Goal: Task Accomplishment & Management: Manage account settings

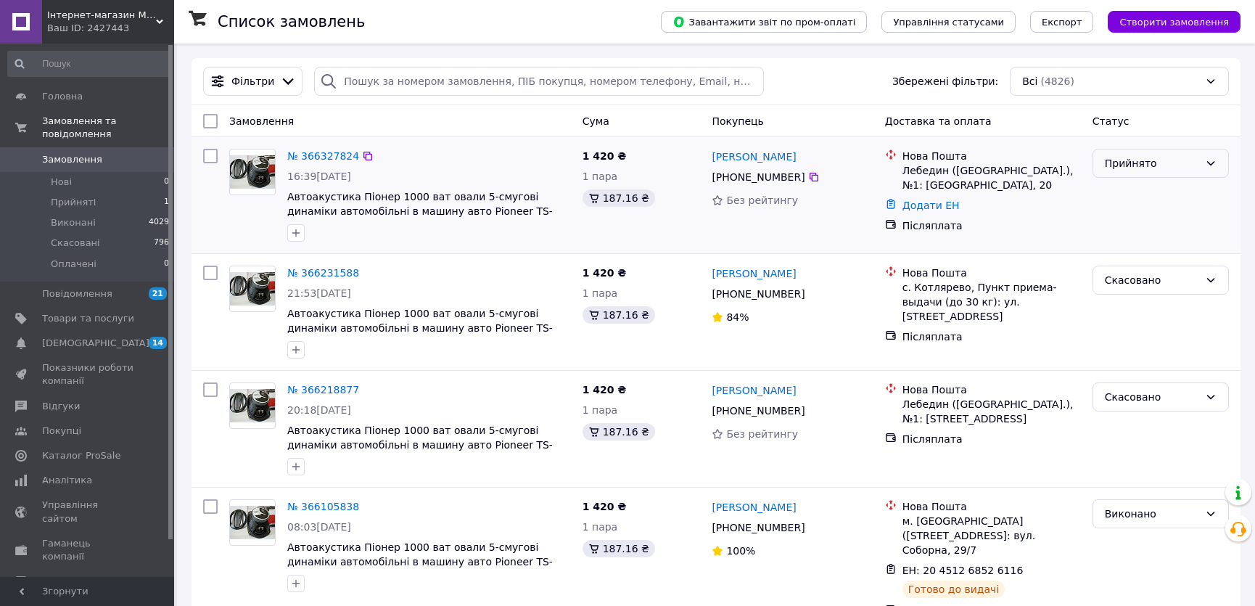
click at [1134, 167] on div "Прийнято" at bounding box center [1152, 163] width 94 height 16
click at [1139, 219] on li "Скасовано" at bounding box center [1160, 221] width 135 height 26
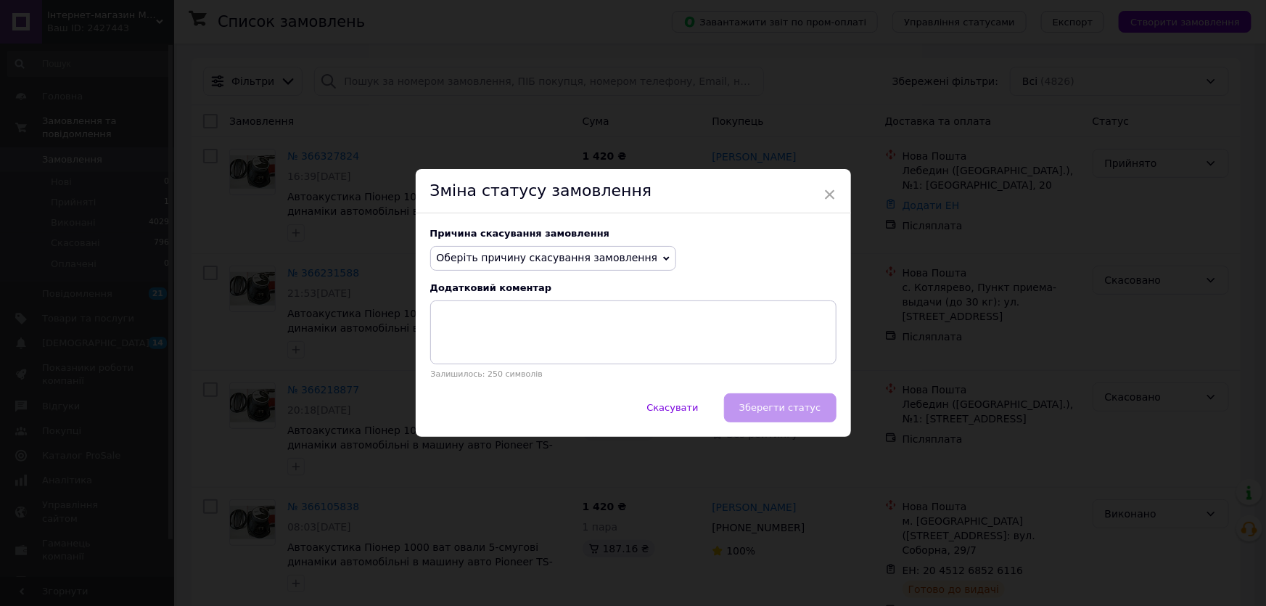
click at [531, 250] on span "Оберіть причину скасування замовлення" at bounding box center [553, 258] width 247 height 25
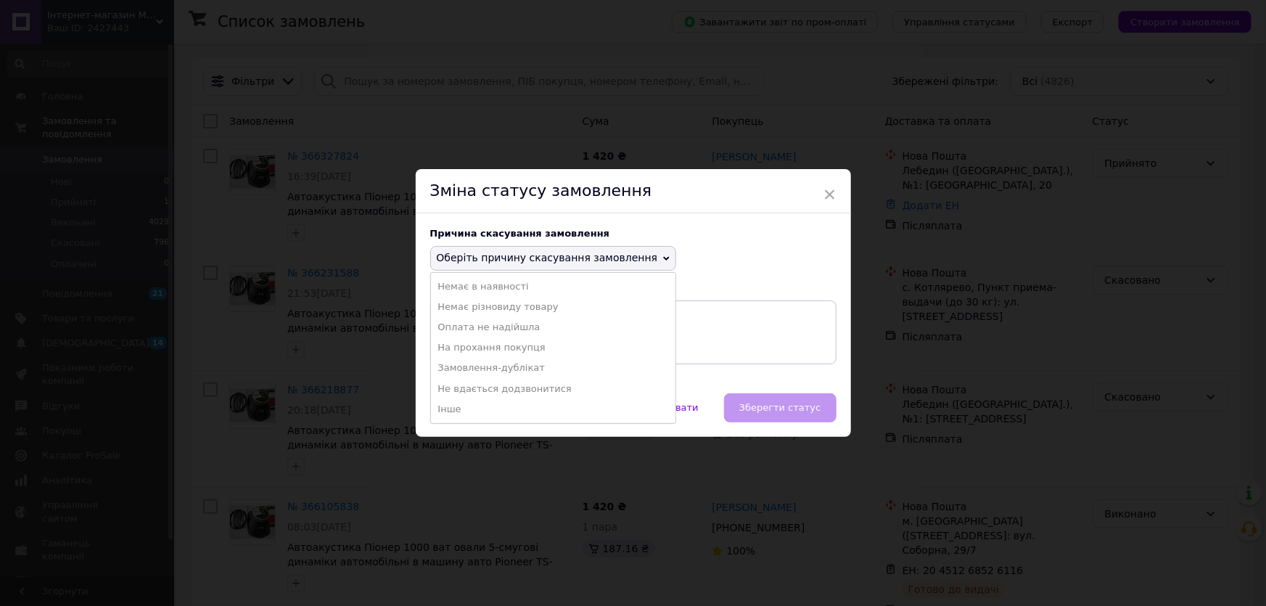
drag, startPoint x: 539, startPoint y: 368, endPoint x: 547, endPoint y: 367, distance: 8.0
click at [539, 367] on li "Замовлення-дублікат" at bounding box center [553, 368] width 245 height 20
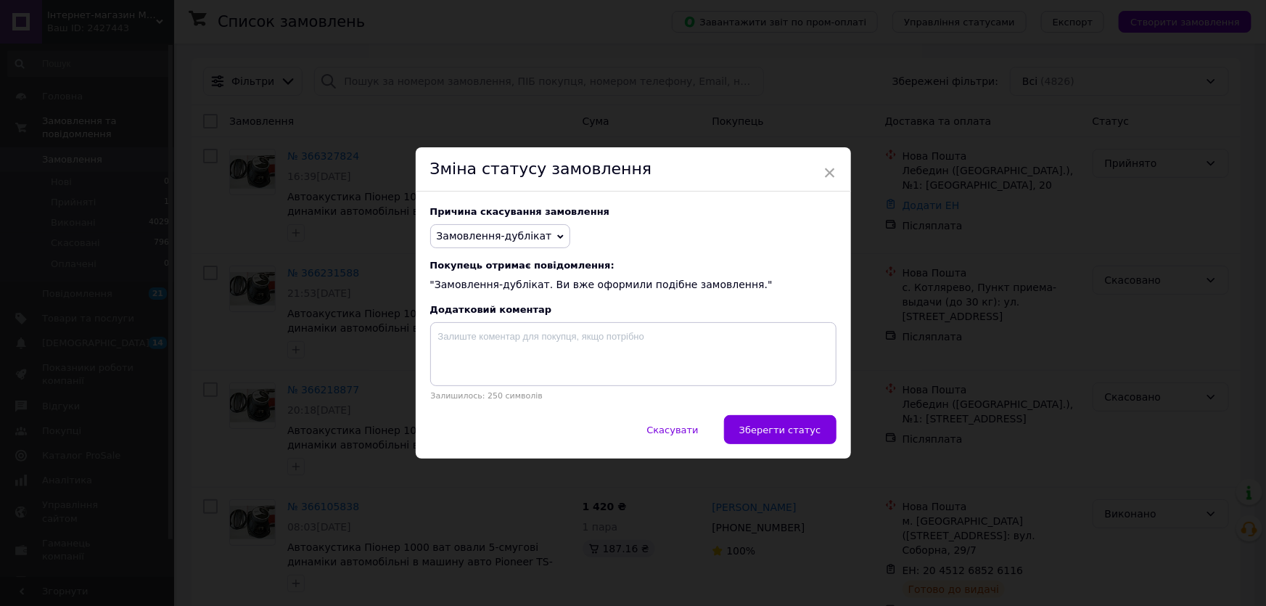
click at [787, 435] on span "Зберегти статус" at bounding box center [780, 429] width 82 height 11
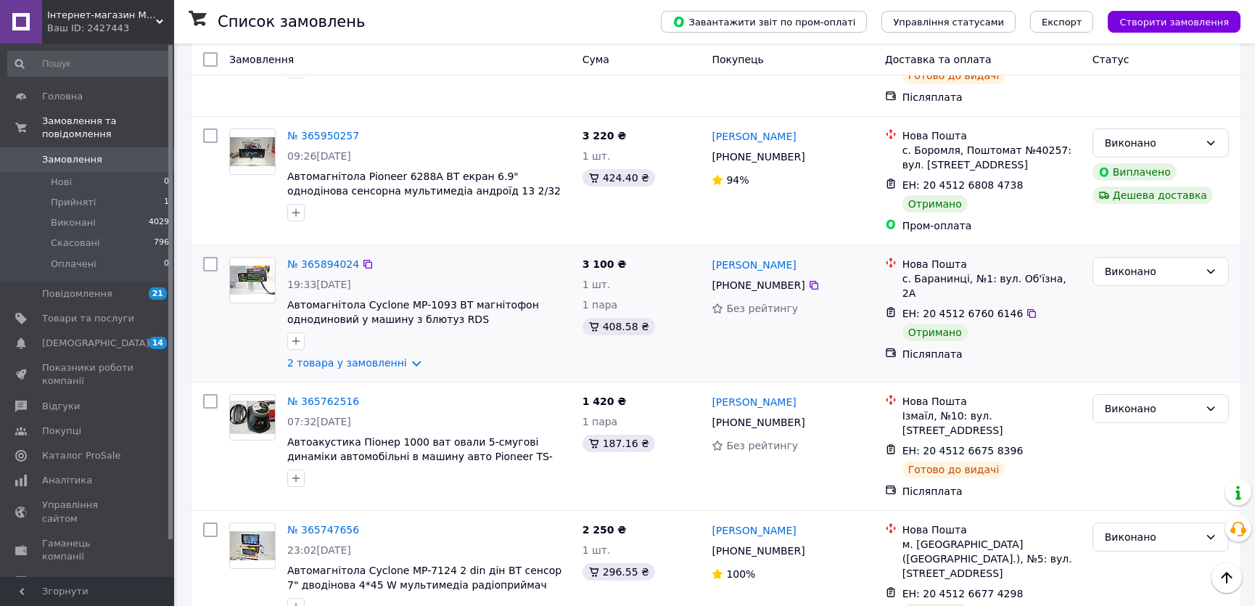
scroll to position [594, 0]
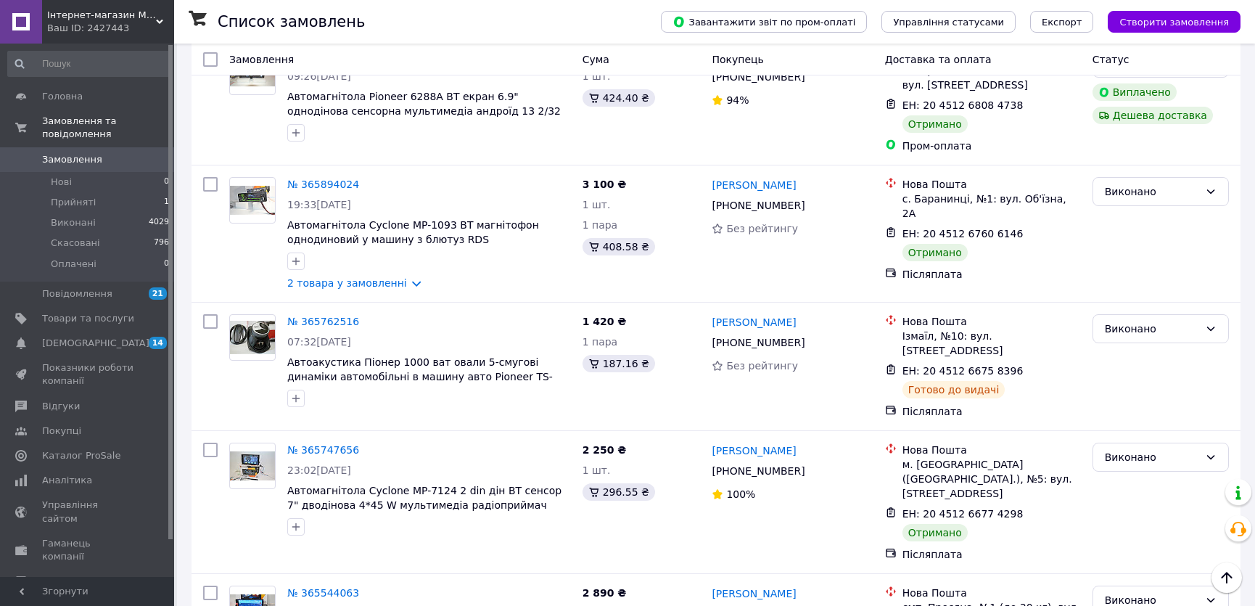
drag, startPoint x: 160, startPoint y: 22, endPoint x: 128, endPoint y: 60, distance: 49.9
click at [160, 22] on icon at bounding box center [159, 21] width 7 height 7
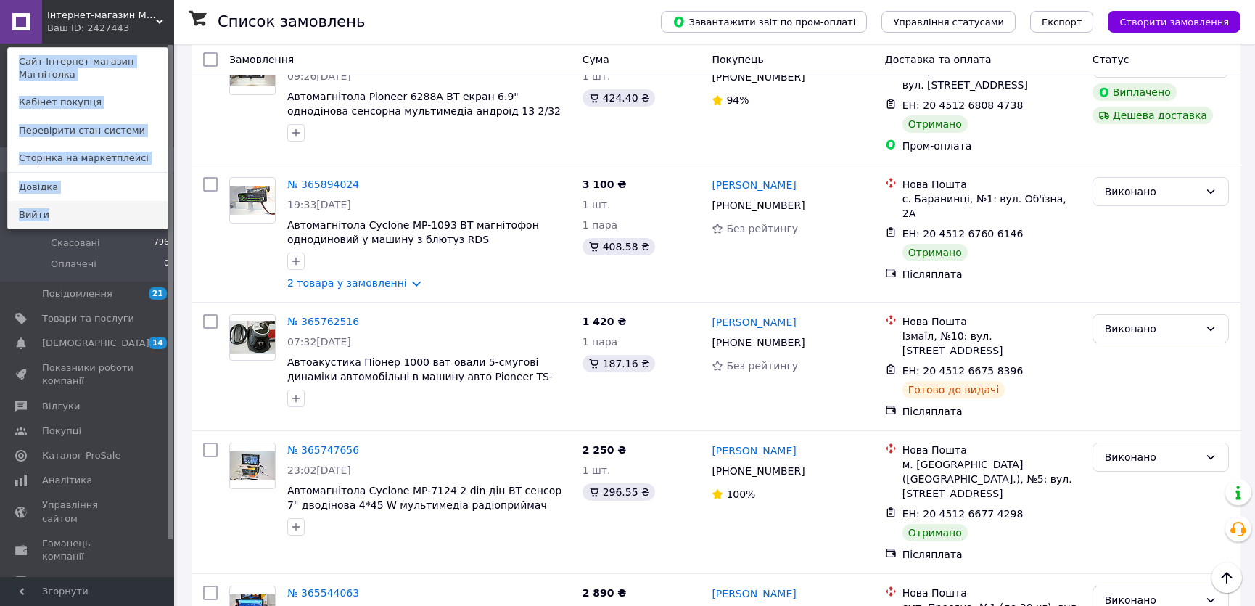
click at [46, 212] on link "Вийти" at bounding box center [88, 215] width 160 height 28
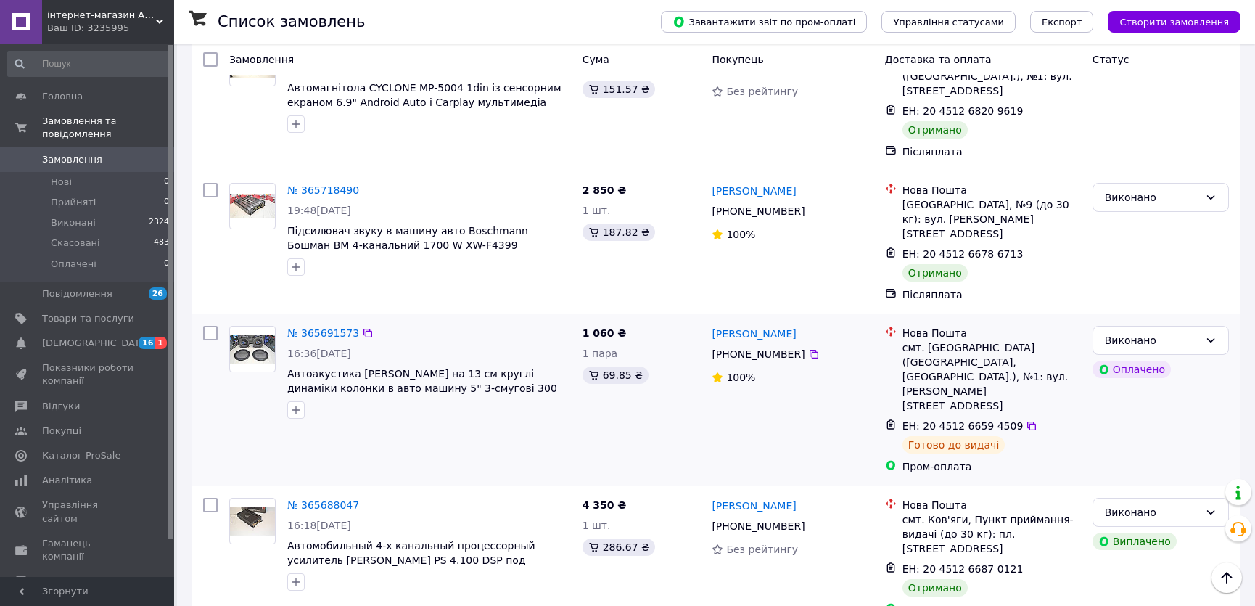
scroll to position [923, 0]
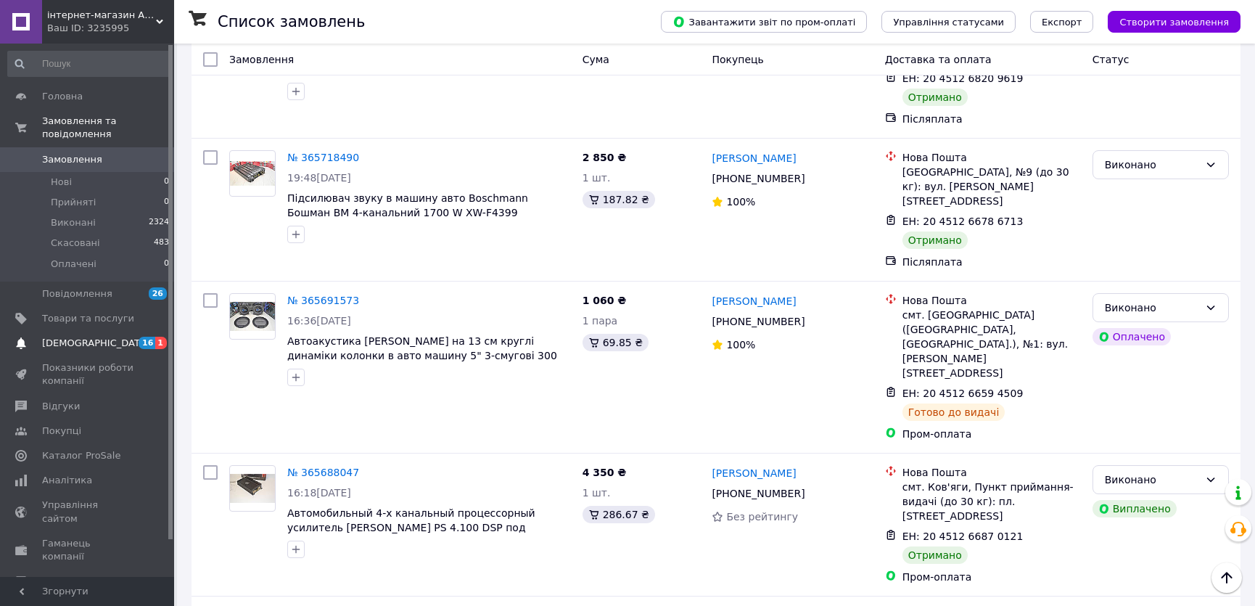
click at [81, 337] on span "[DEMOGRAPHIC_DATA]" at bounding box center [95, 343] width 107 height 13
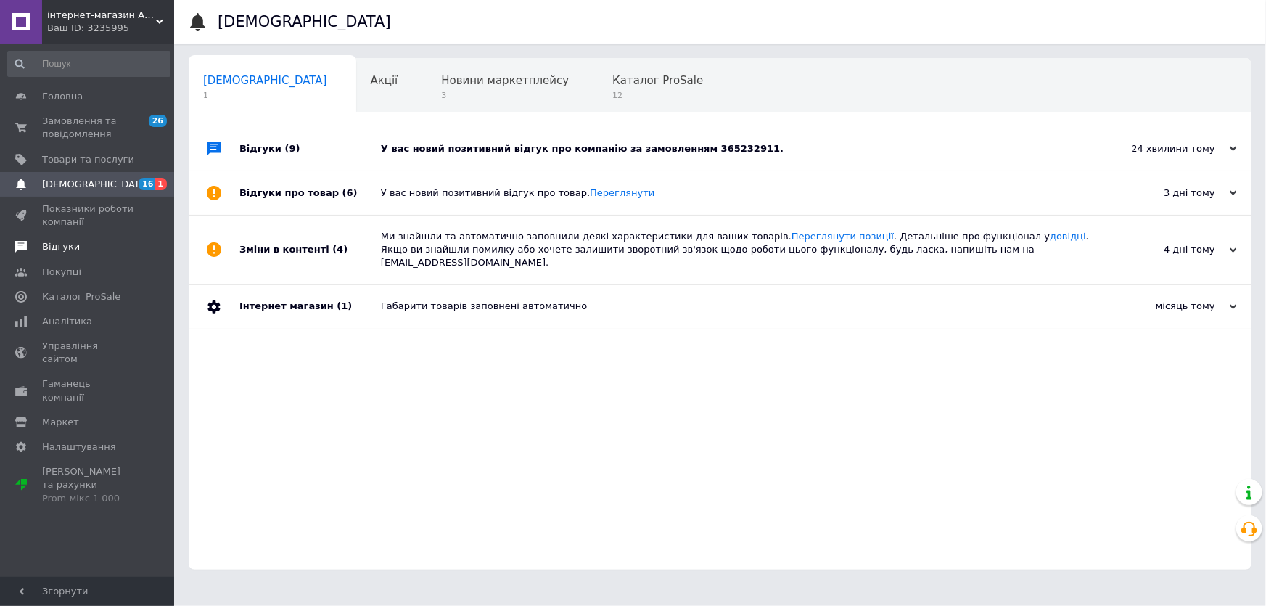
click at [78, 245] on span "Відгуки" at bounding box center [88, 246] width 92 height 13
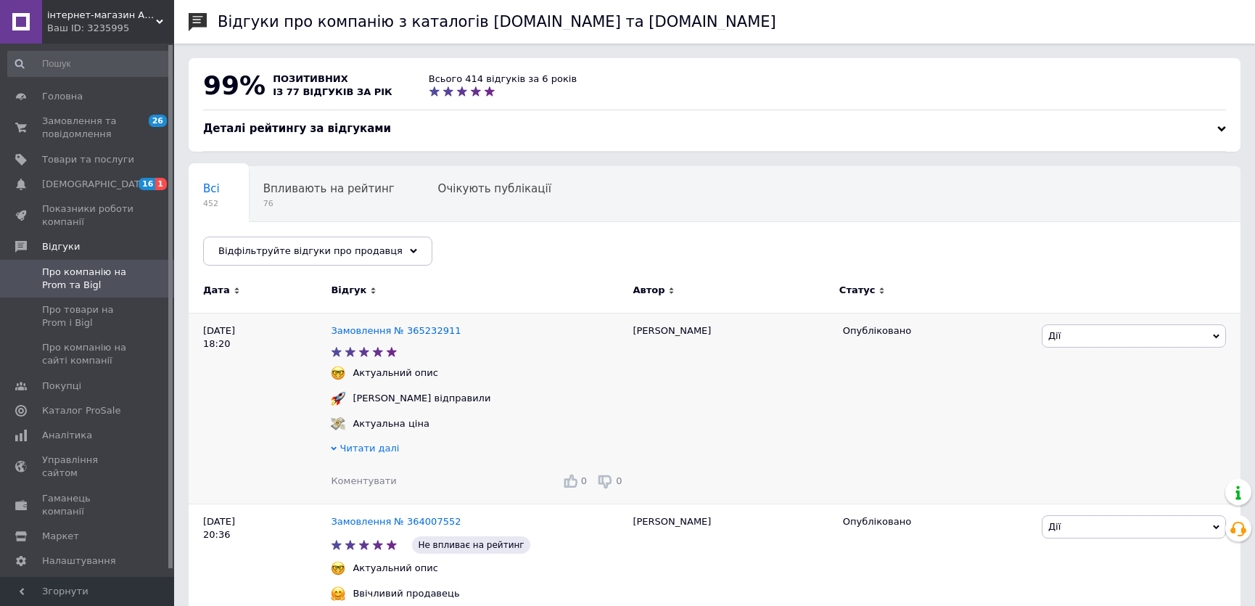
click at [409, 337] on div "Замовлення № 365232911" at bounding box center [396, 331] width 136 height 20
click at [412, 333] on link "Замовлення № 365232911" at bounding box center [396, 330] width 130 height 11
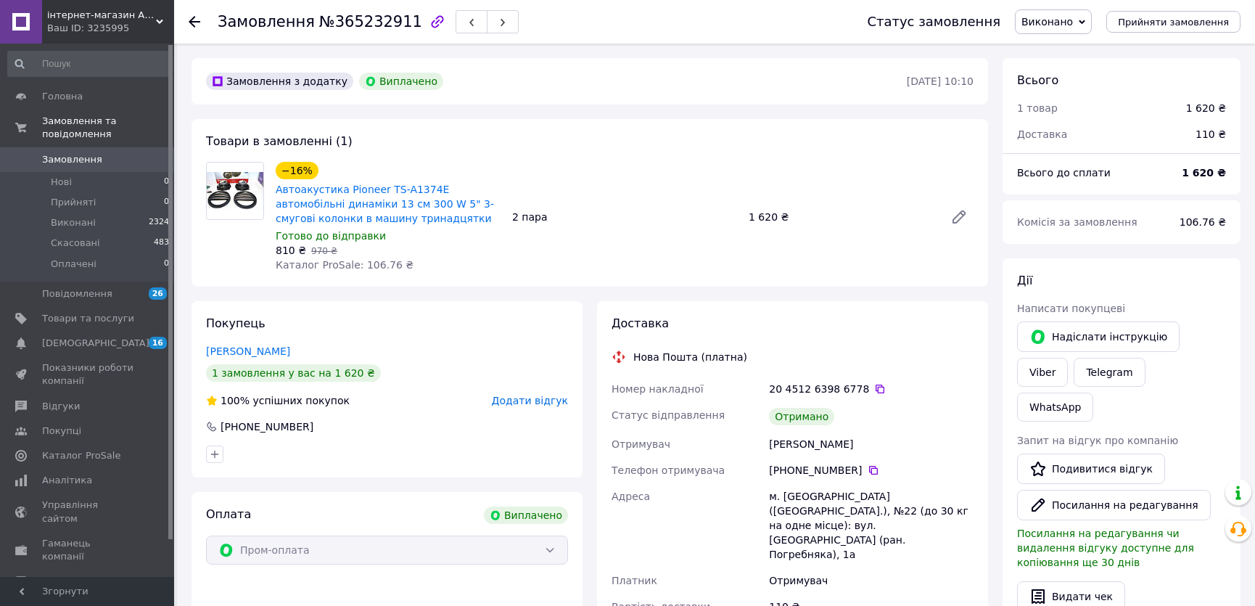
click at [525, 398] on span "Додати відгук" at bounding box center [530, 401] width 76 height 12
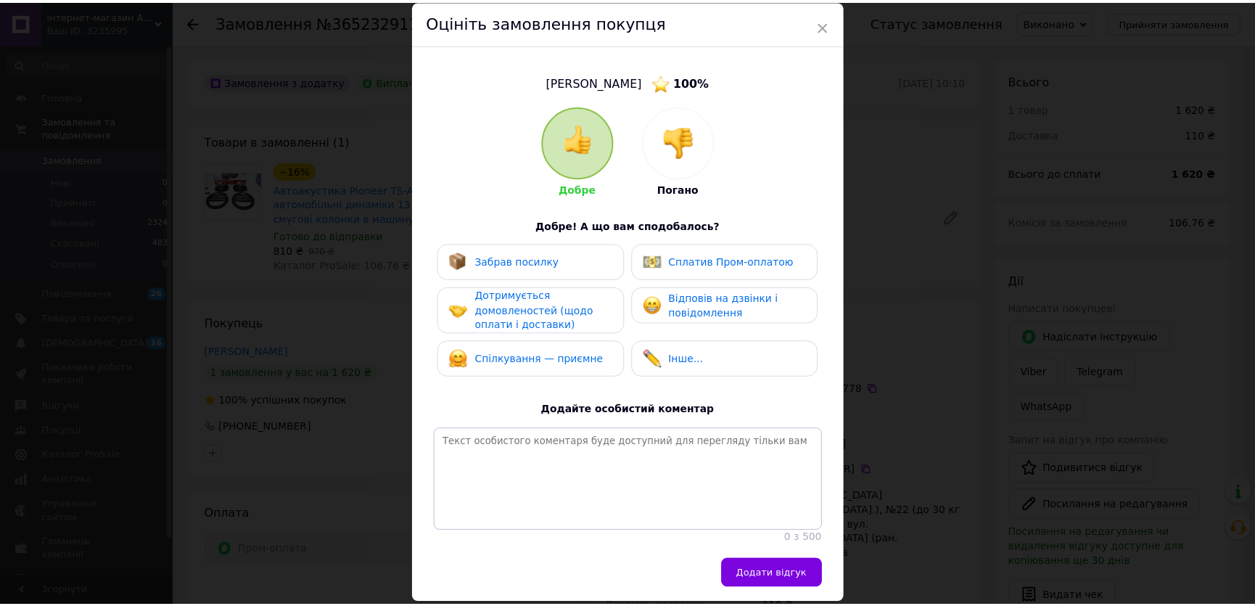
scroll to position [115, 0]
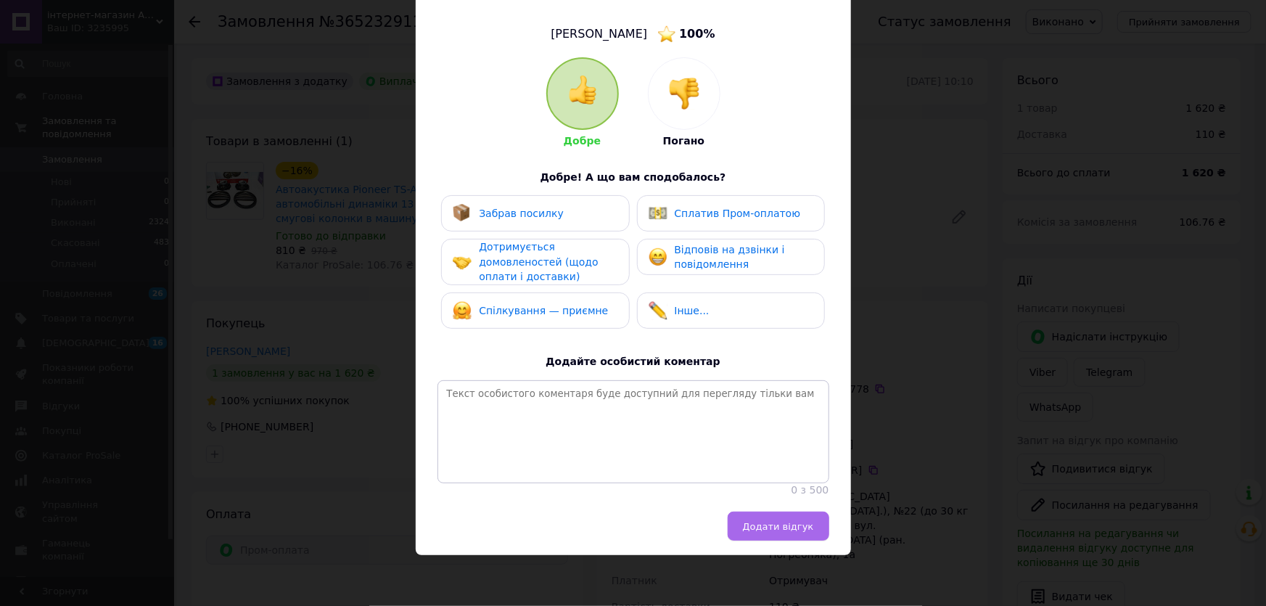
click at [803, 529] on span "Додати відгук" at bounding box center [778, 526] width 71 height 11
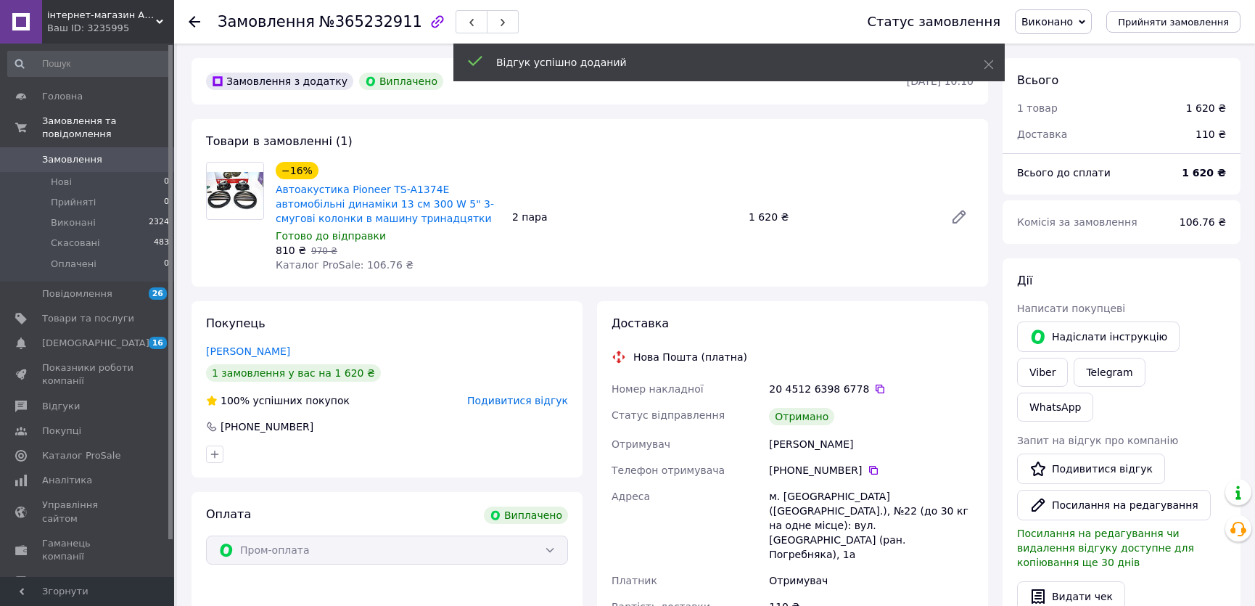
click at [73, 153] on span "Замовлення" at bounding box center [72, 159] width 60 height 13
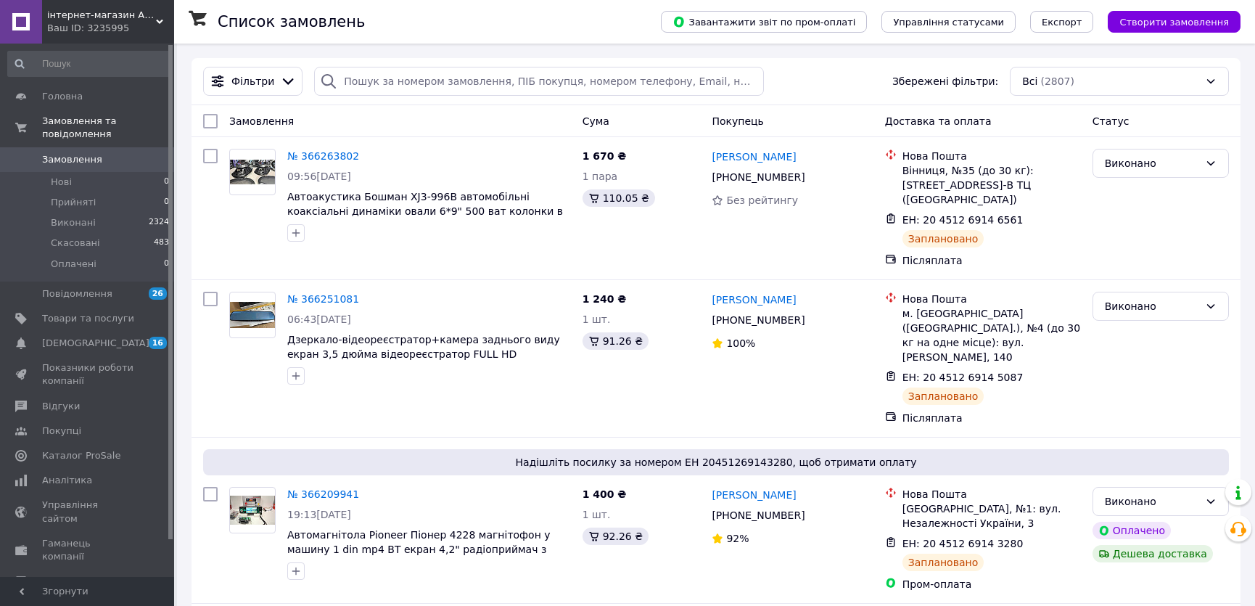
click at [158, 20] on use at bounding box center [159, 22] width 7 height 4
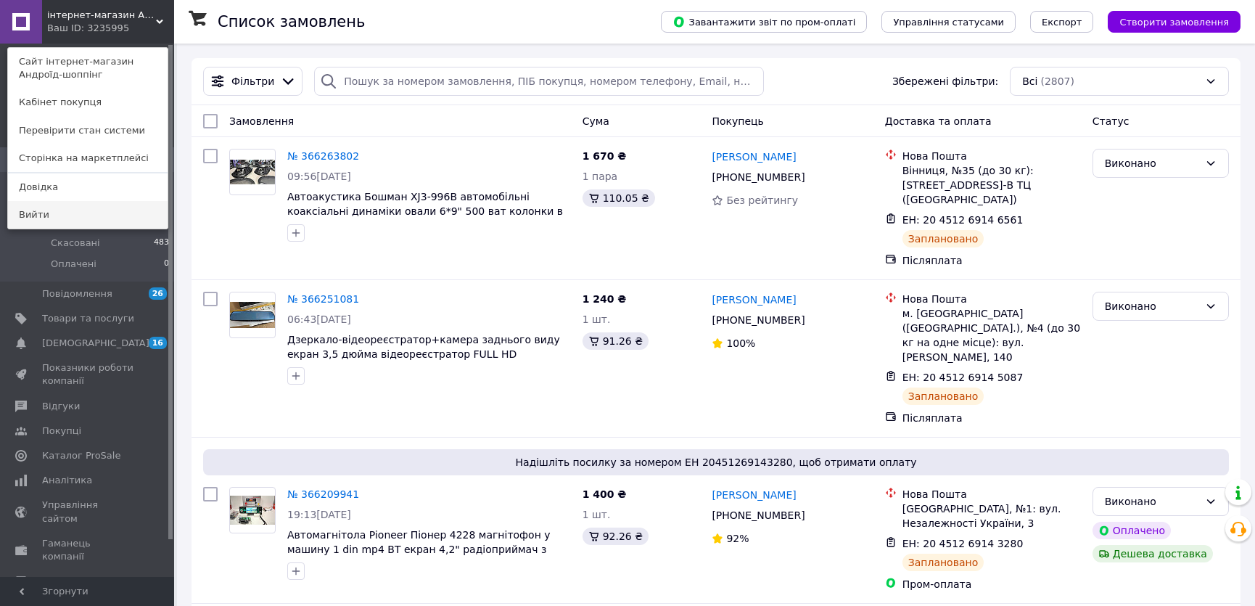
click at [66, 213] on link "Вийти" at bounding box center [88, 215] width 160 height 28
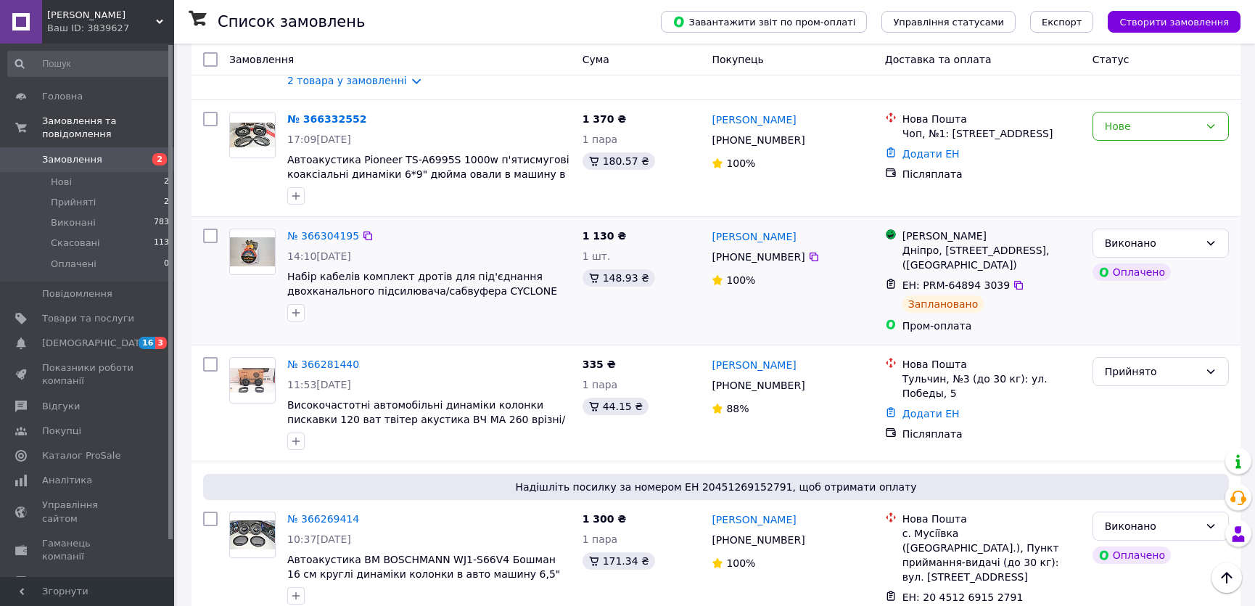
scroll to position [197, 0]
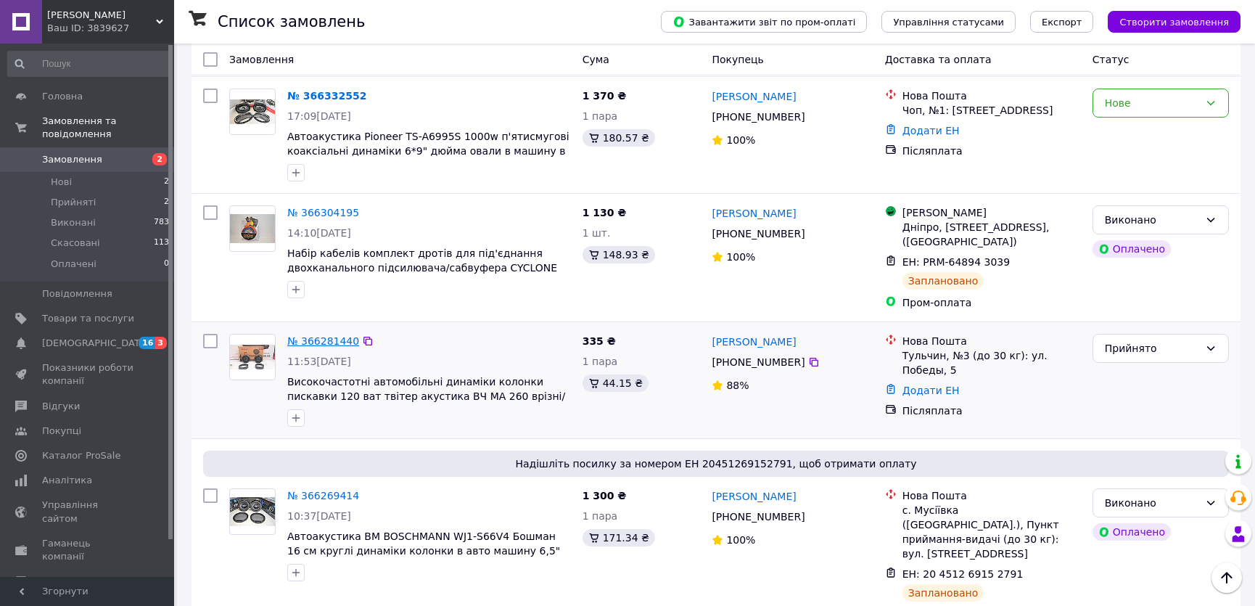
click at [330, 342] on link "№ 366281440" at bounding box center [323, 341] width 72 height 12
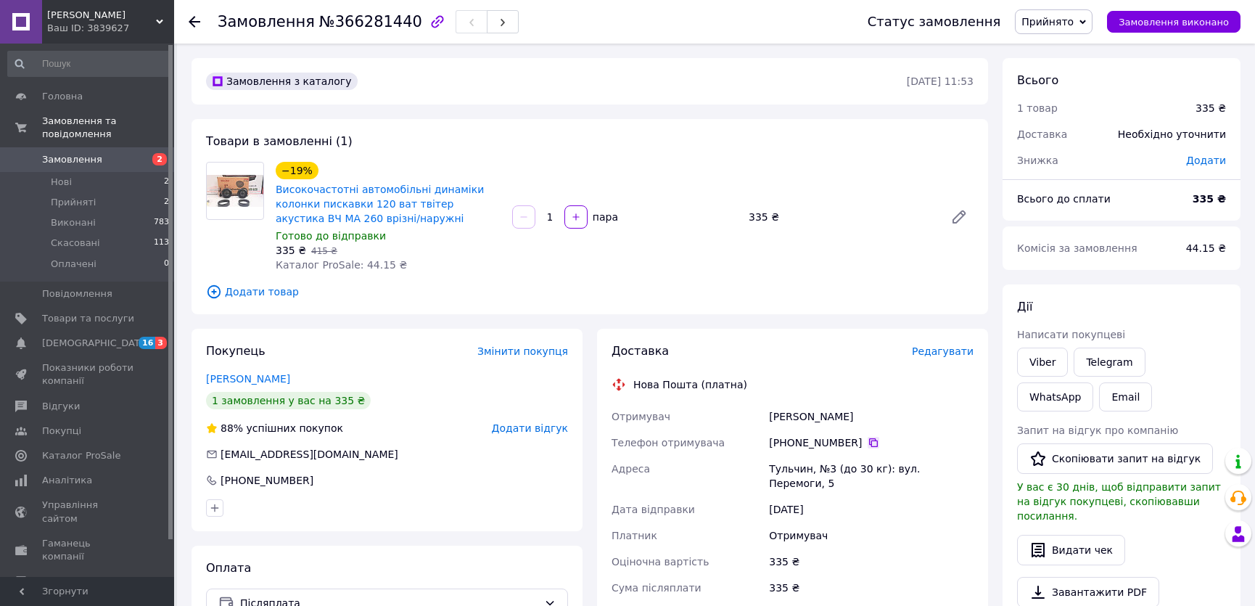
click at [869, 440] on icon at bounding box center [873, 442] width 9 height 9
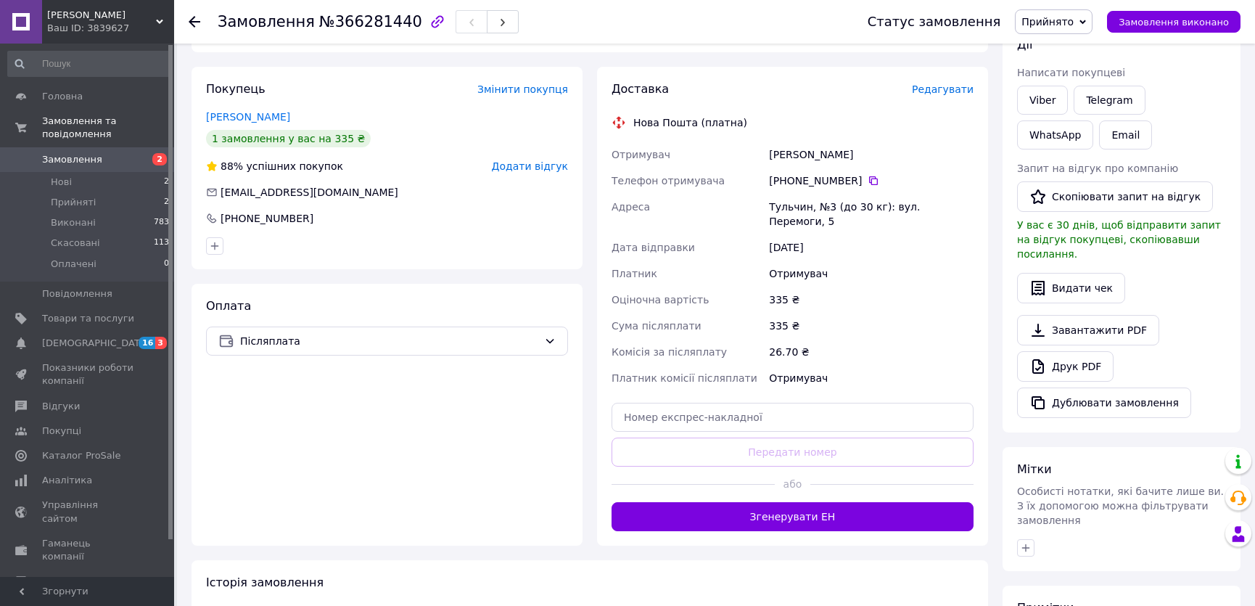
scroll to position [263, 0]
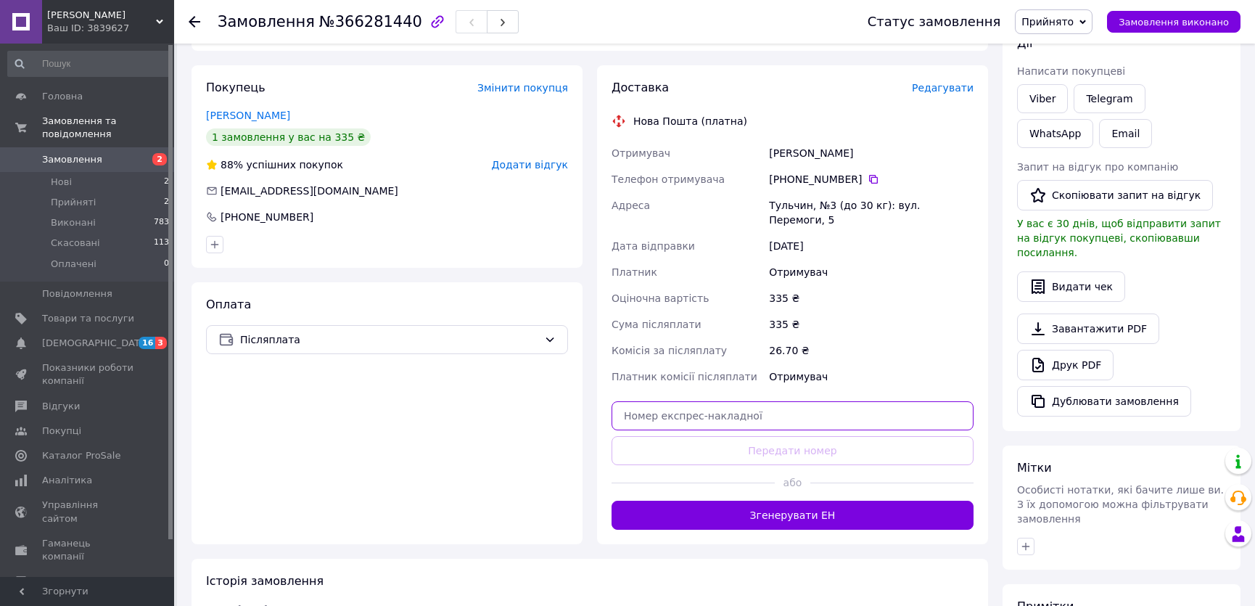
click at [747, 407] on input "text" at bounding box center [793, 415] width 362 height 29
paste input "20451269226802"
type input "20451269226802"
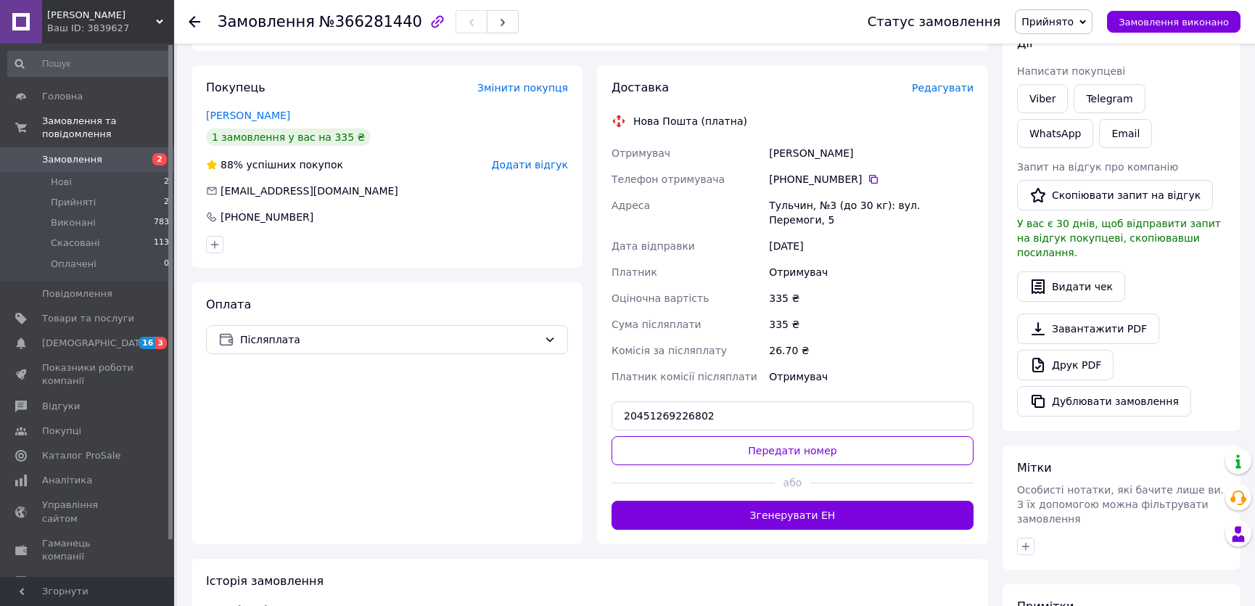
click at [746, 436] on button "Передати номер" at bounding box center [793, 450] width 362 height 29
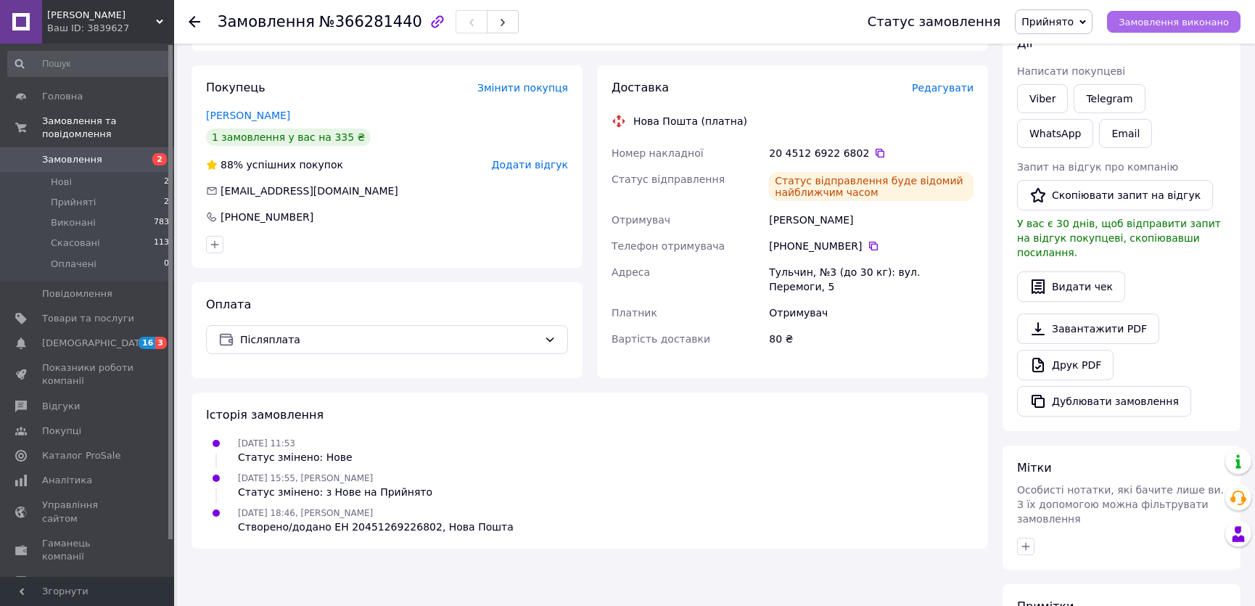
click at [1161, 29] on button "Замовлення виконано" at bounding box center [1174, 22] width 134 height 22
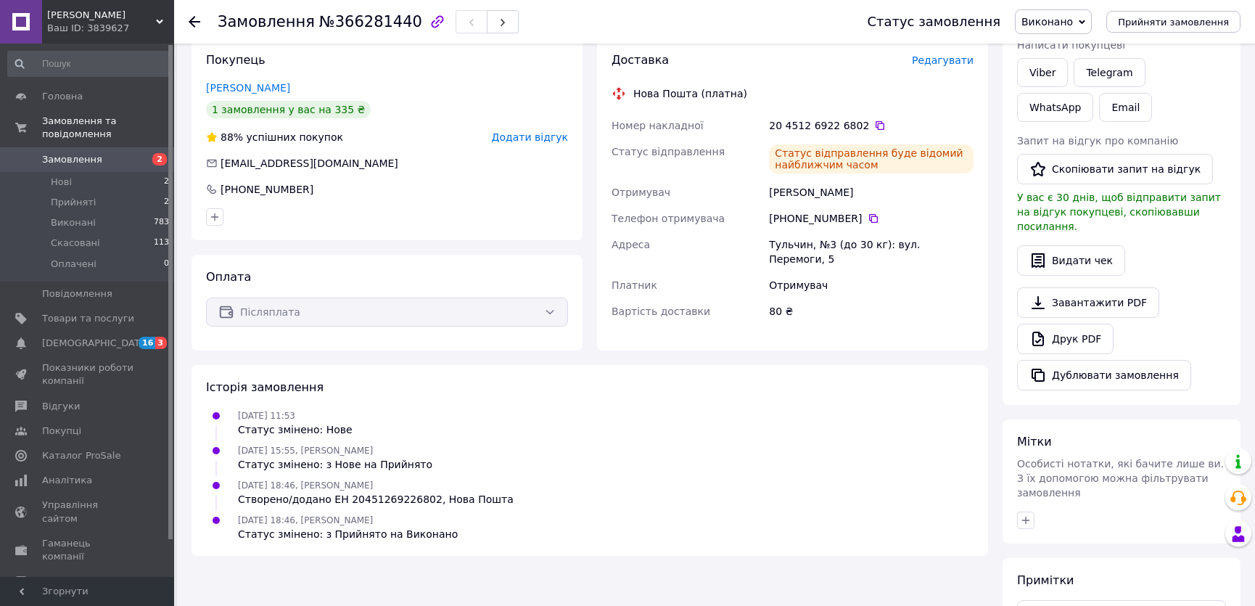
click at [120, 153] on span "Замовлення" at bounding box center [88, 159] width 92 height 13
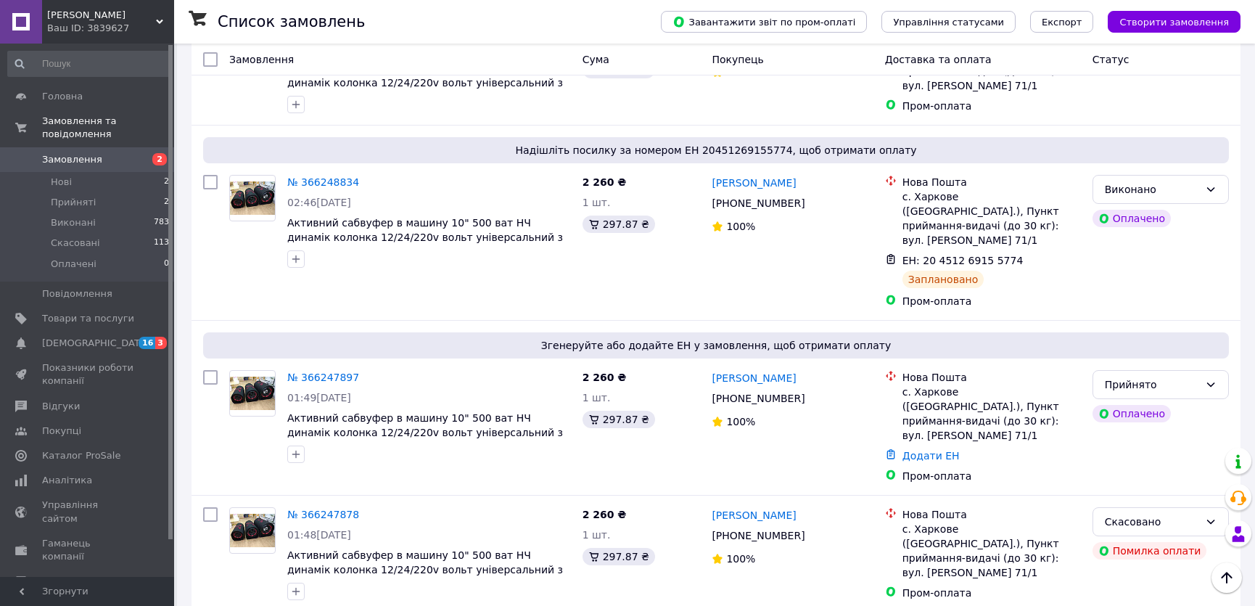
scroll to position [857, 0]
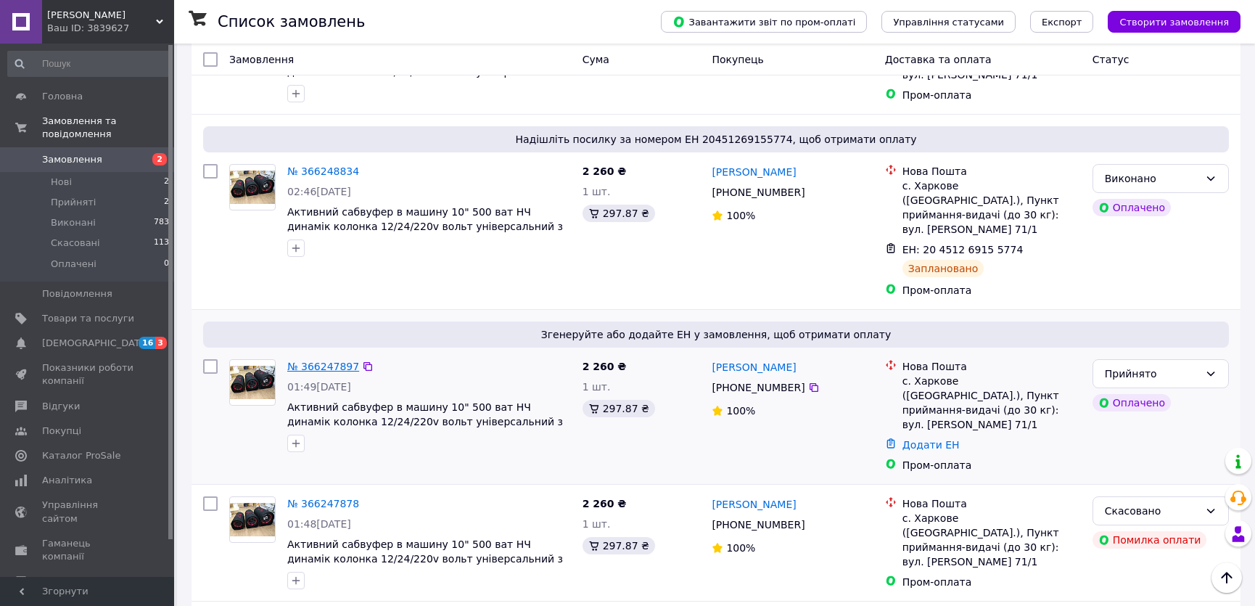
click at [321, 361] on link "№ 366247897" at bounding box center [323, 367] width 72 height 12
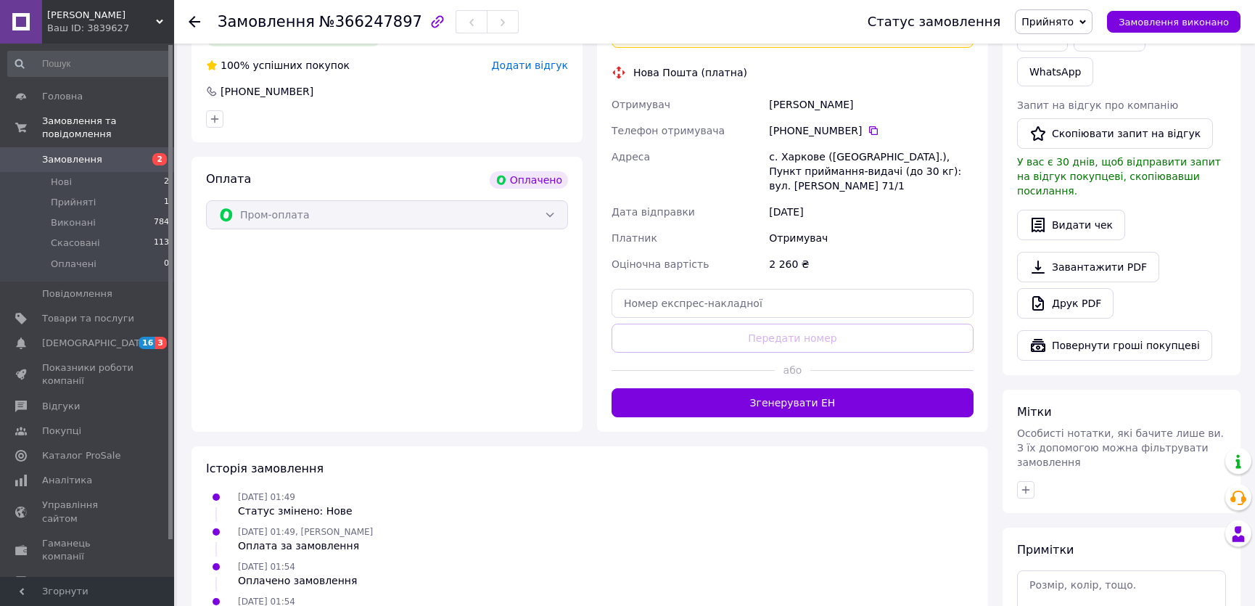
scroll to position [127, 0]
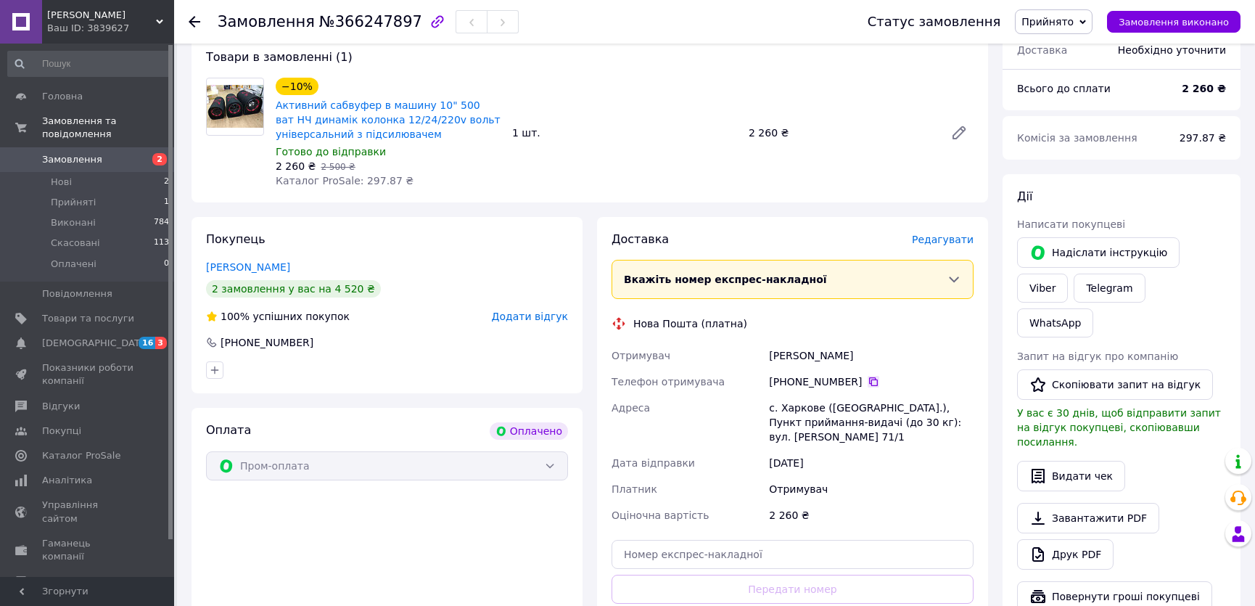
click at [868, 380] on icon at bounding box center [874, 382] width 12 height 12
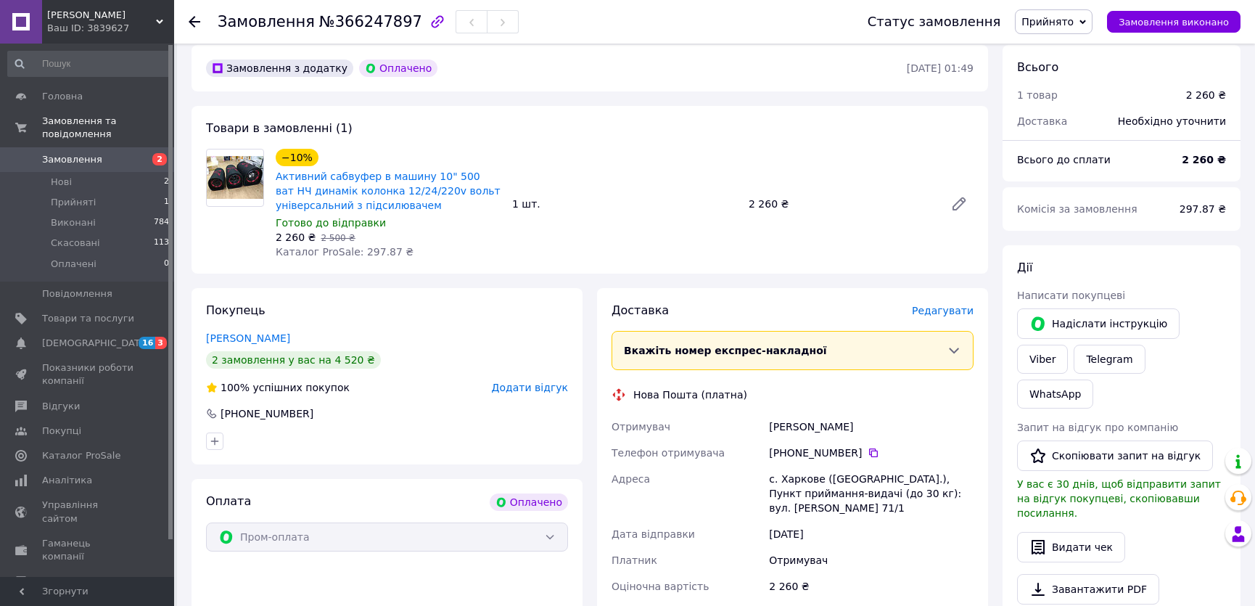
scroll to position [131, 0]
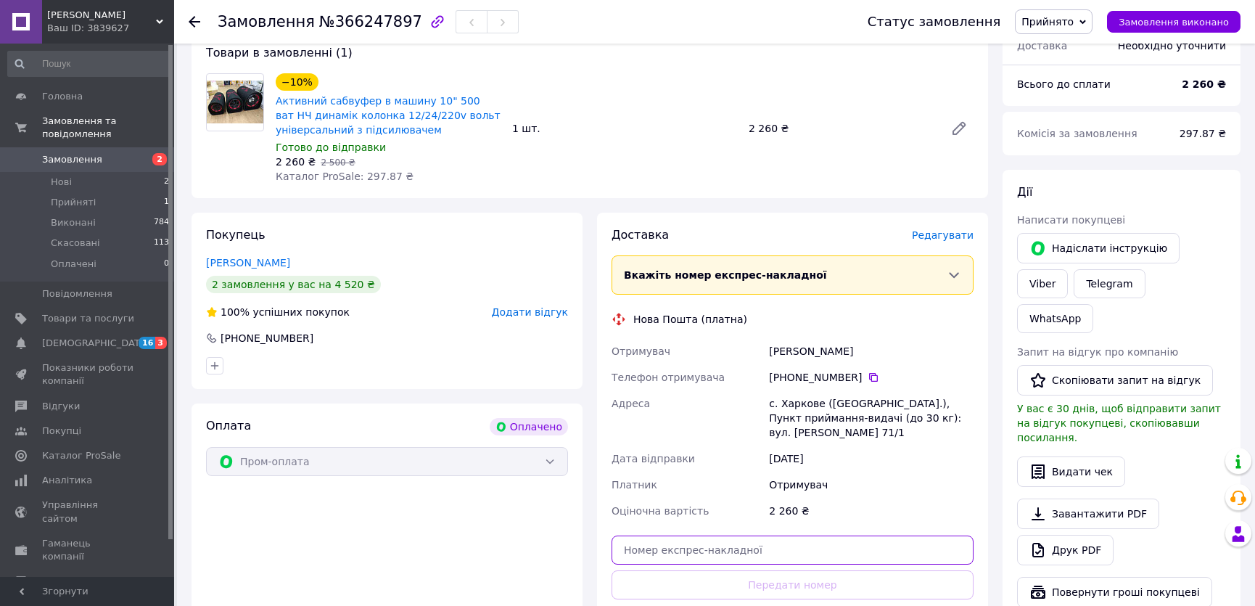
click at [791, 537] on input "text" at bounding box center [793, 549] width 362 height 29
paste input "20451269227375"
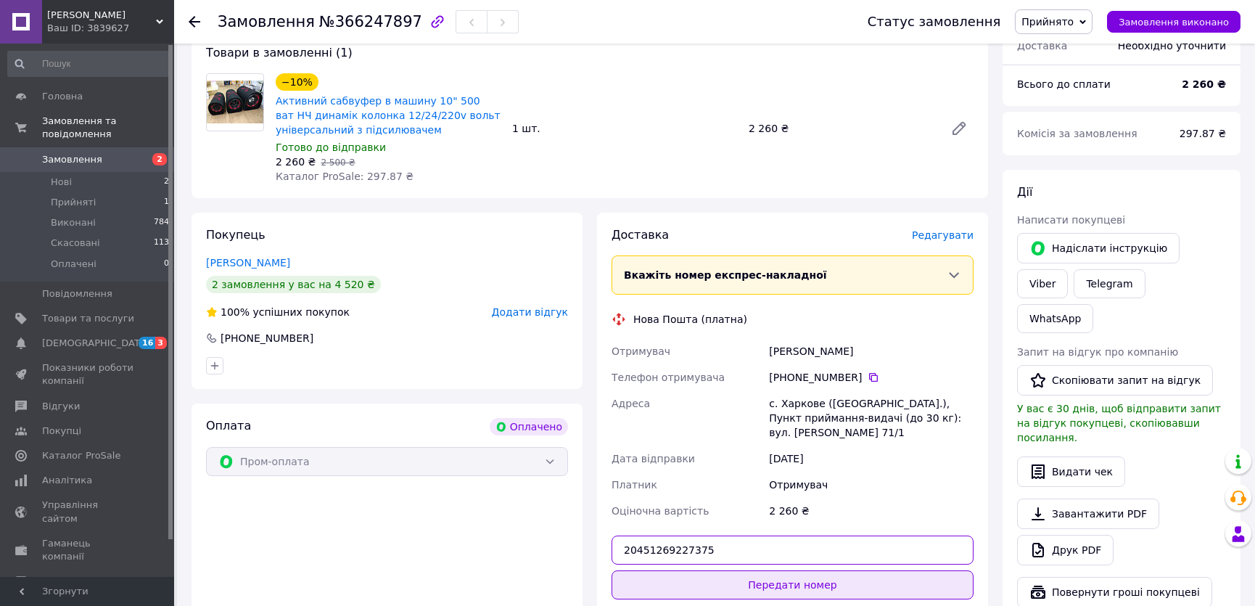
type input "20451269227375"
click at [786, 586] on button "Передати номер" at bounding box center [793, 584] width 362 height 29
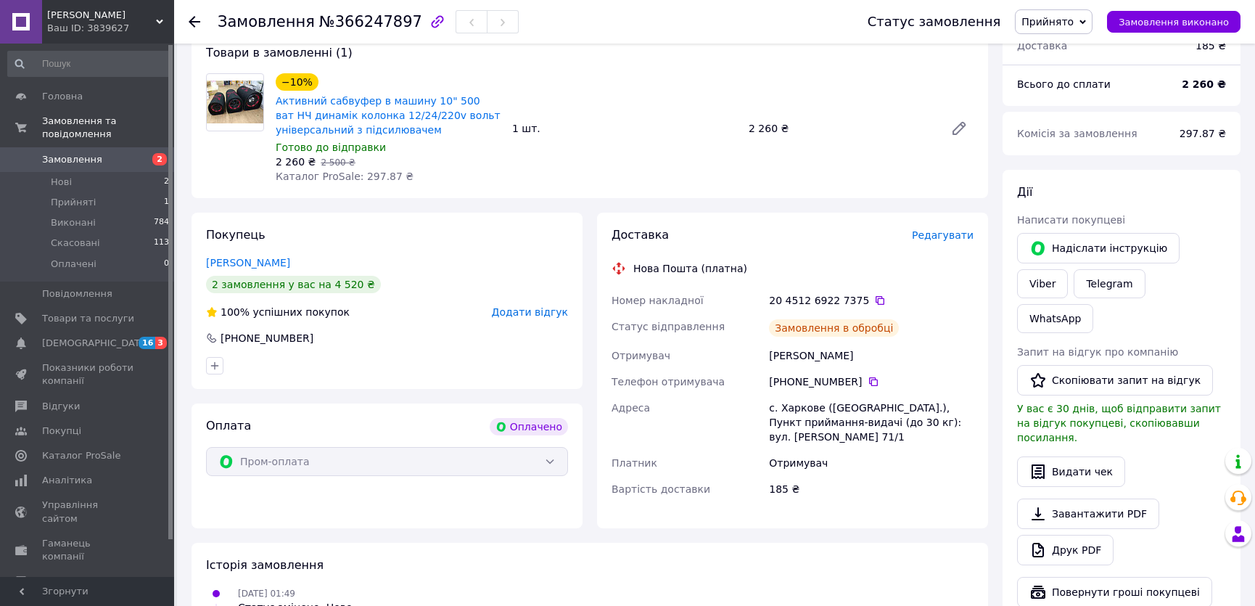
drag, startPoint x: 1181, startPoint y: 21, endPoint x: 798, endPoint y: 176, distance: 412.4
click at [1180, 22] on span "Замовлення виконано" at bounding box center [1174, 22] width 110 height 11
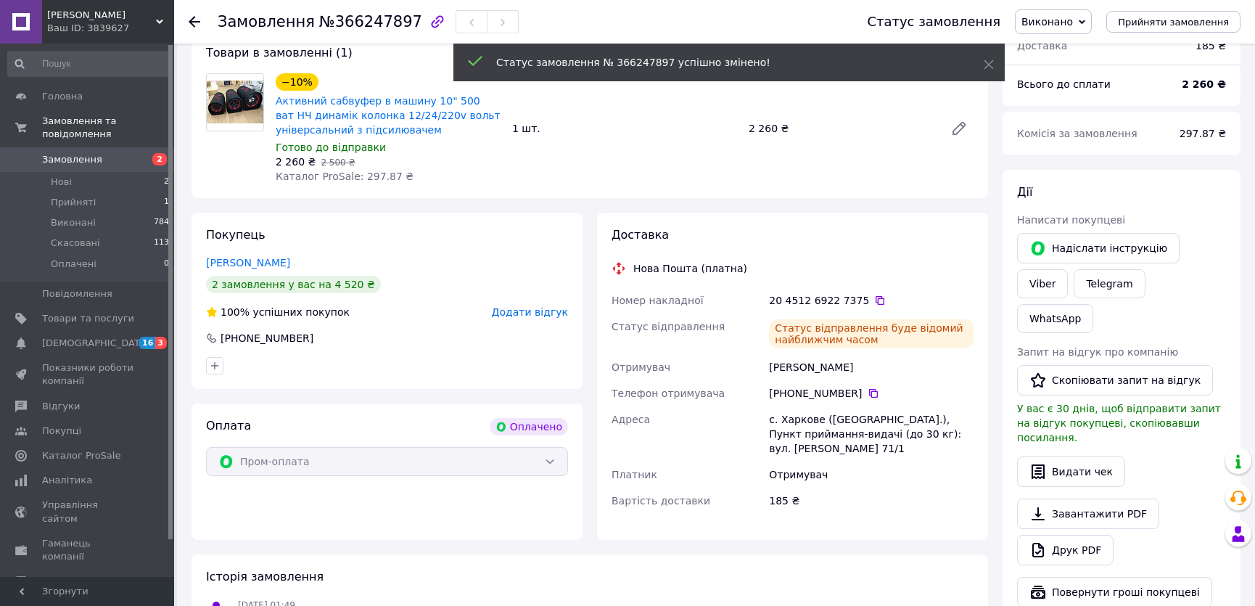
click at [94, 153] on span "Замовлення" at bounding box center [72, 159] width 60 height 13
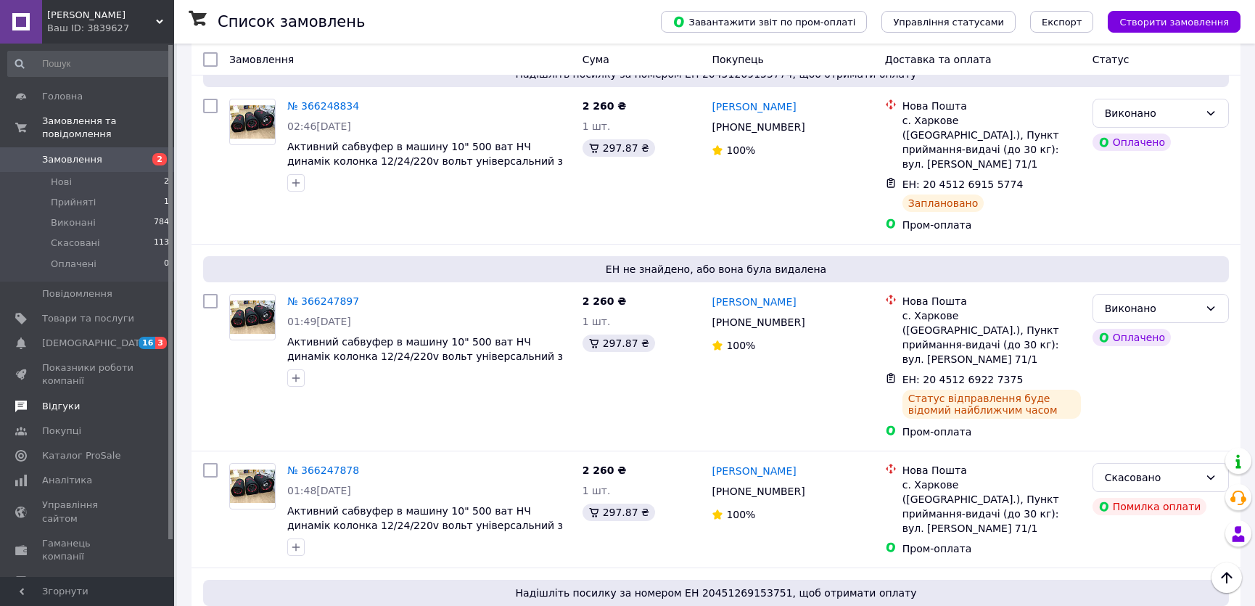
scroll to position [791, 0]
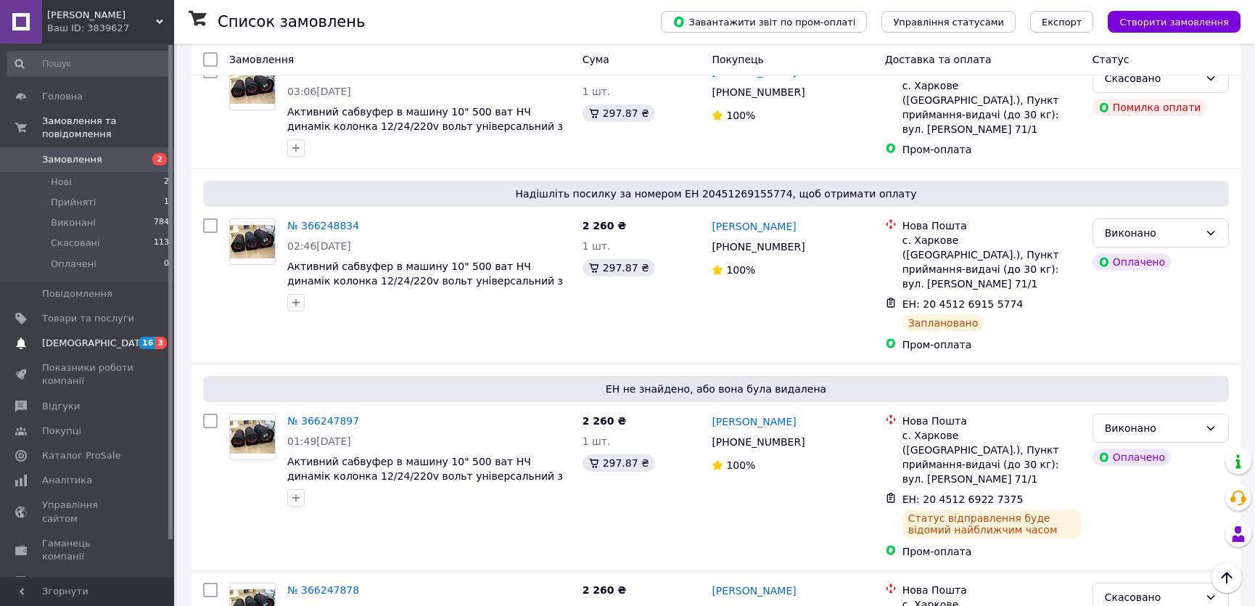
click at [97, 337] on span "[DEMOGRAPHIC_DATA]" at bounding box center [88, 343] width 92 height 13
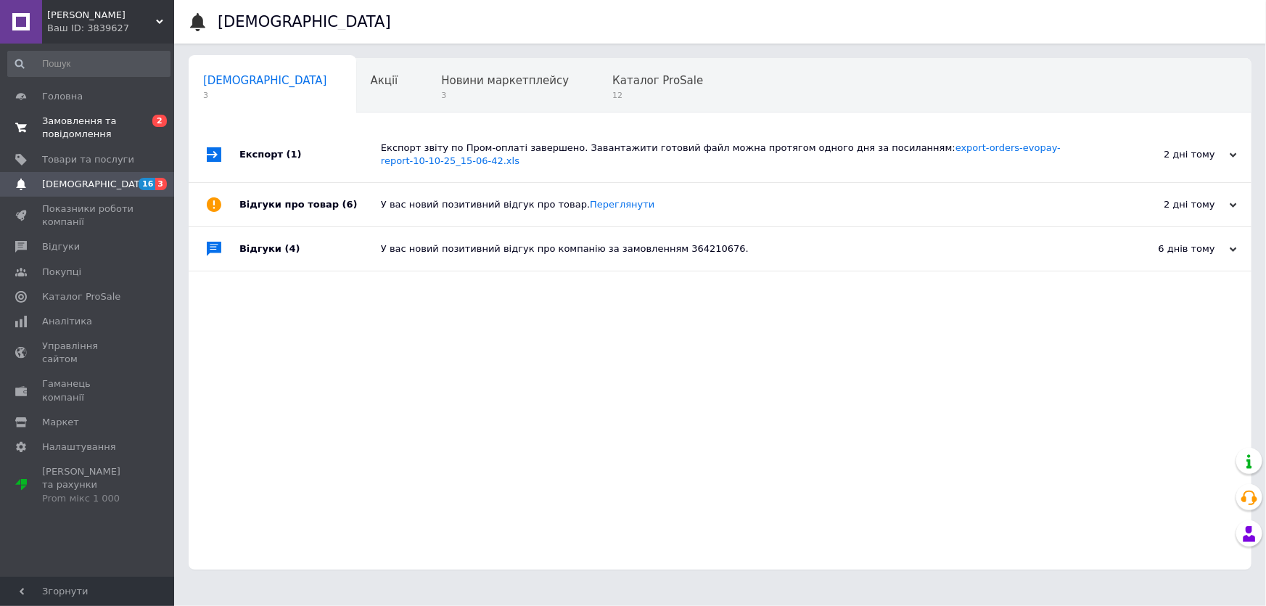
click at [94, 115] on span "Замовлення та повідомлення" at bounding box center [88, 128] width 92 height 26
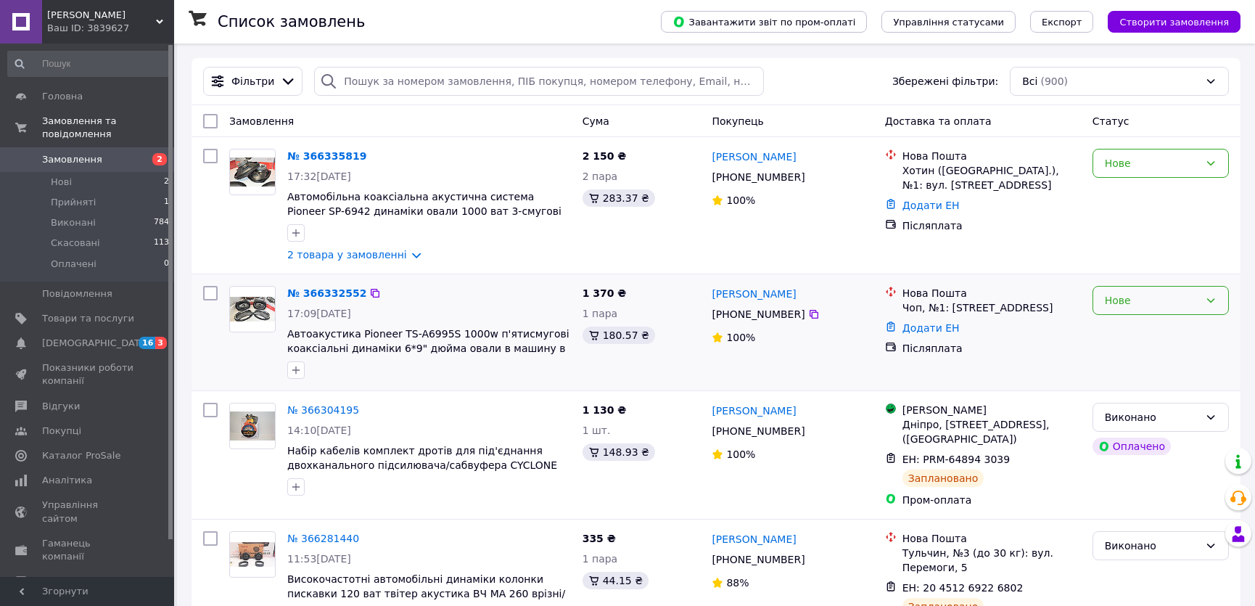
drag, startPoint x: 1138, startPoint y: 303, endPoint x: 1131, endPoint y: 313, distance: 12.5
click at [1138, 302] on div "Нове" at bounding box center [1152, 300] width 94 height 16
click at [1124, 333] on li "Прийнято" at bounding box center [1160, 332] width 135 height 26
click at [102, 20] on span "Динамік Авто" at bounding box center [101, 15] width 109 height 13
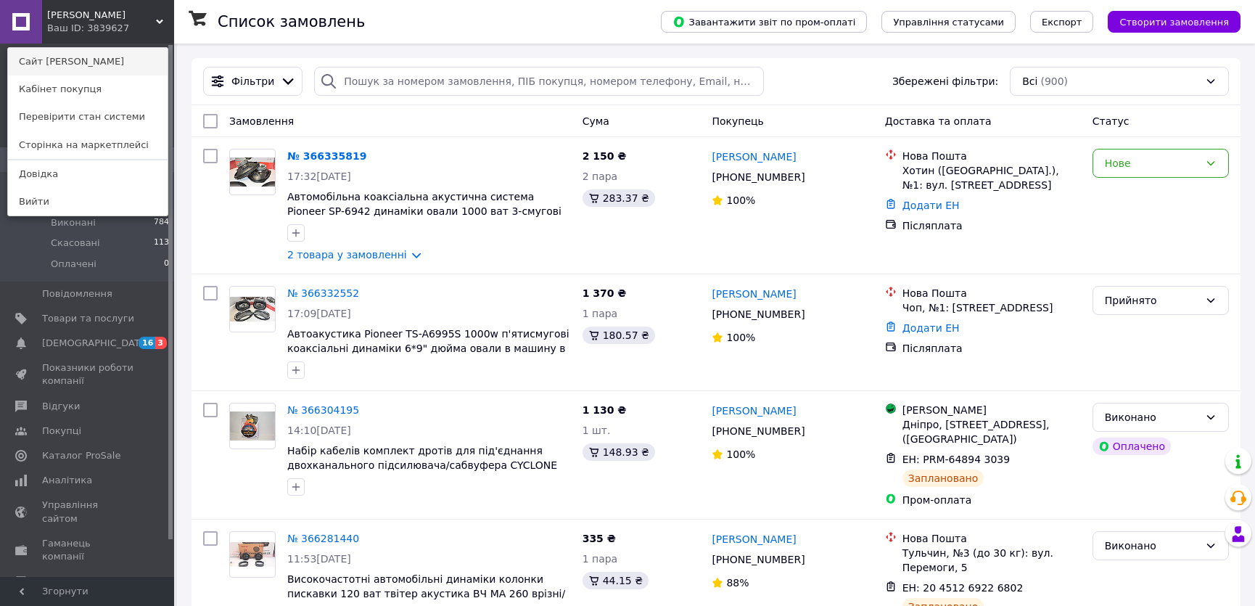
click at [120, 61] on link "Сайт Динамік Авто" at bounding box center [88, 62] width 160 height 28
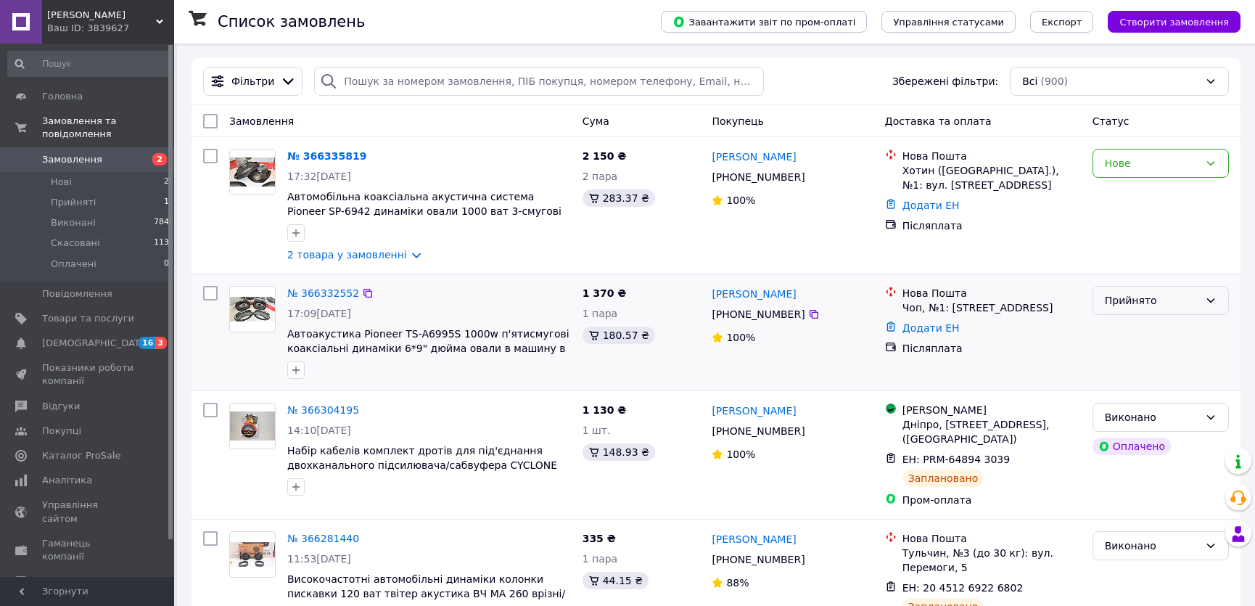
click at [1161, 299] on div "Прийнято" at bounding box center [1152, 300] width 94 height 16
click at [1140, 355] on li "Скасовано" at bounding box center [1160, 358] width 135 height 26
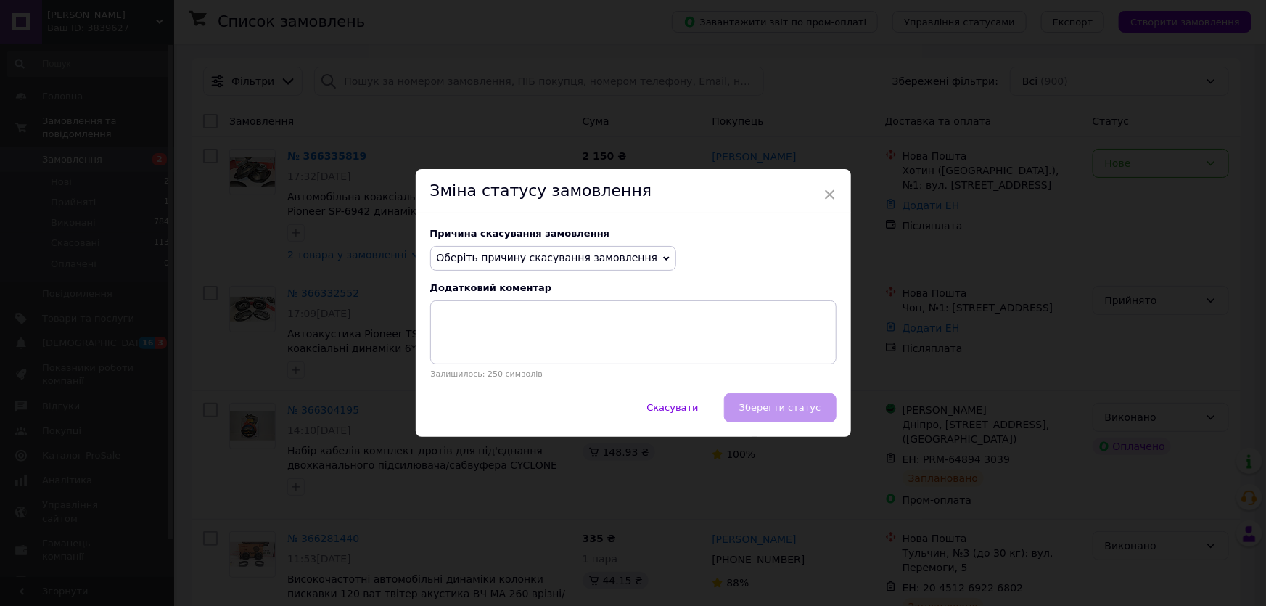
click at [533, 260] on span "Оберіть причину скасування замовлення" at bounding box center [547, 258] width 221 height 12
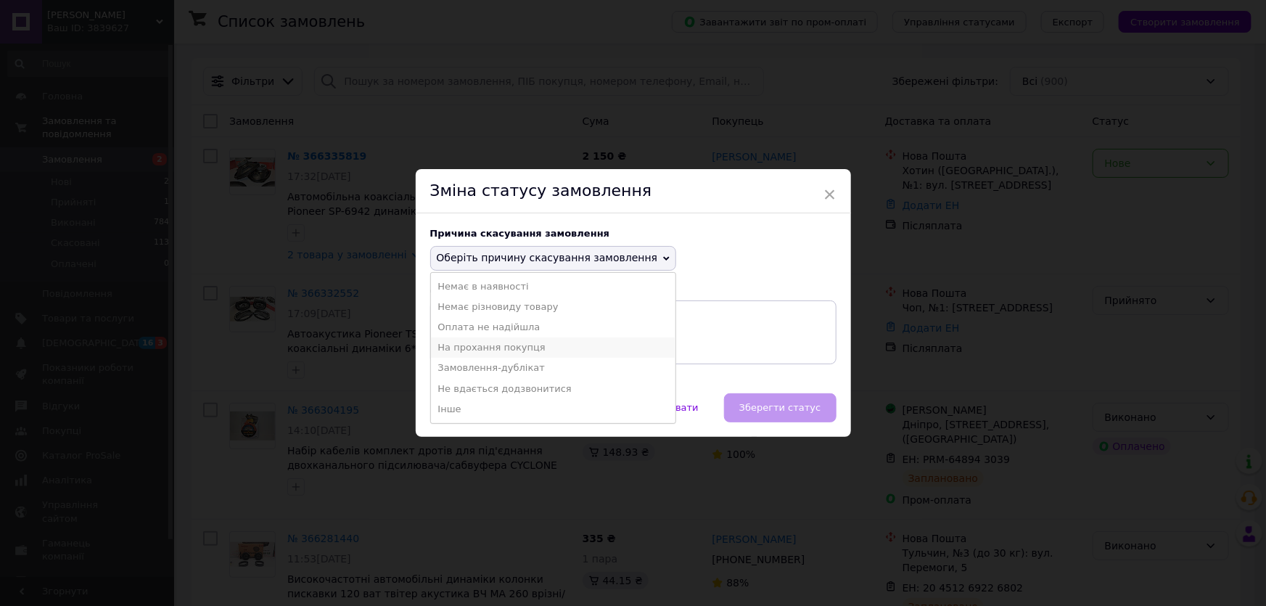
click at [523, 350] on li "На прохання покупця" at bounding box center [553, 347] width 245 height 20
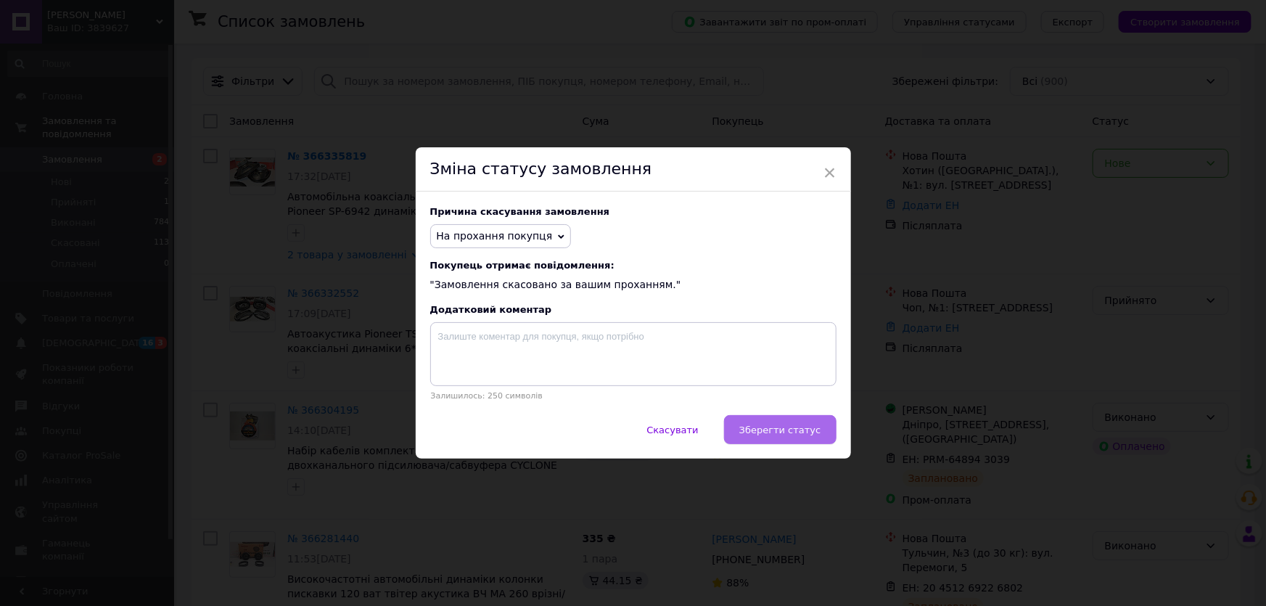
click at [755, 440] on button "Зберегти статус" at bounding box center [780, 429] width 112 height 29
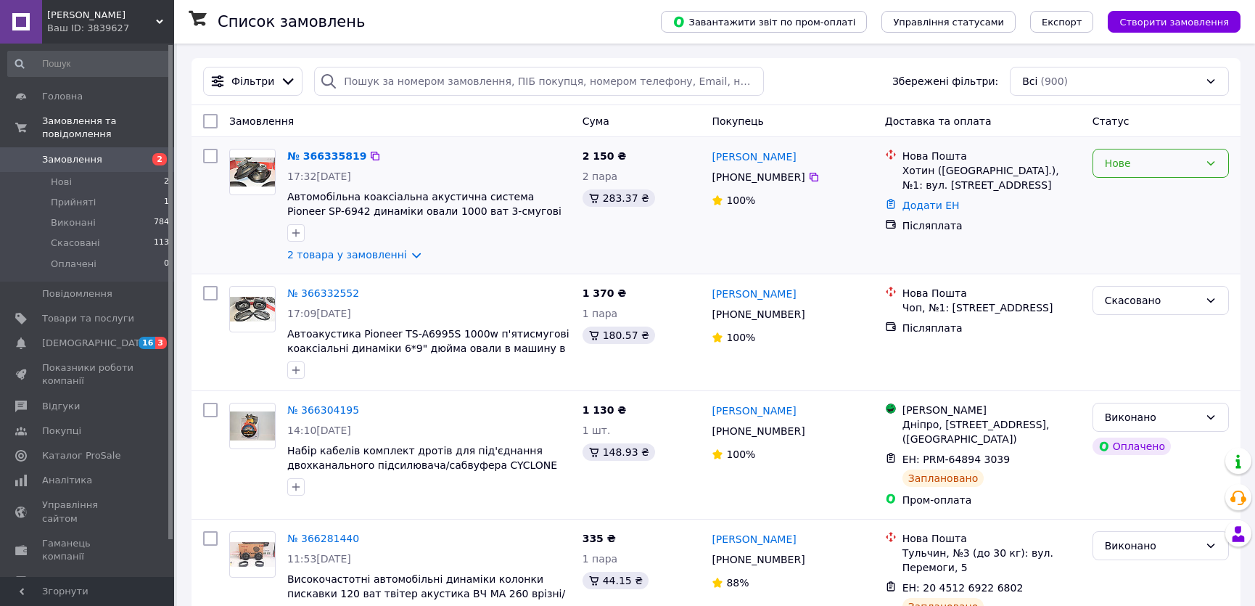
click at [1172, 173] on div "Нове" at bounding box center [1161, 163] width 136 height 29
click at [1161, 191] on li "Прийнято" at bounding box center [1160, 194] width 135 height 26
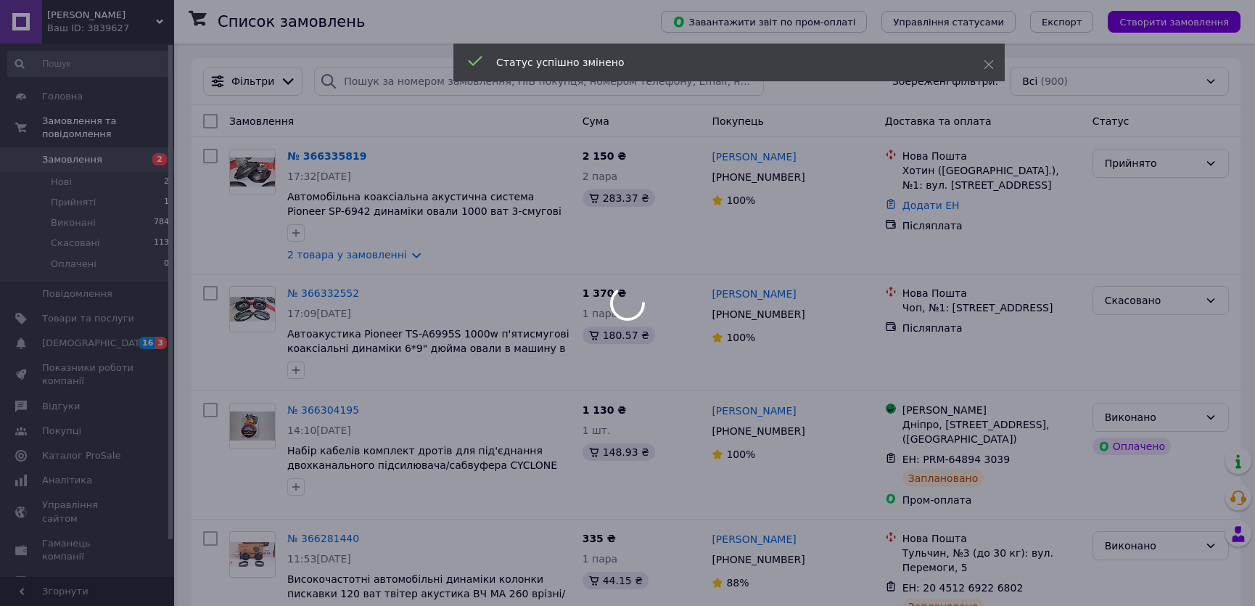
click at [313, 258] on link "2 товара у замовленні" at bounding box center [347, 255] width 120 height 12
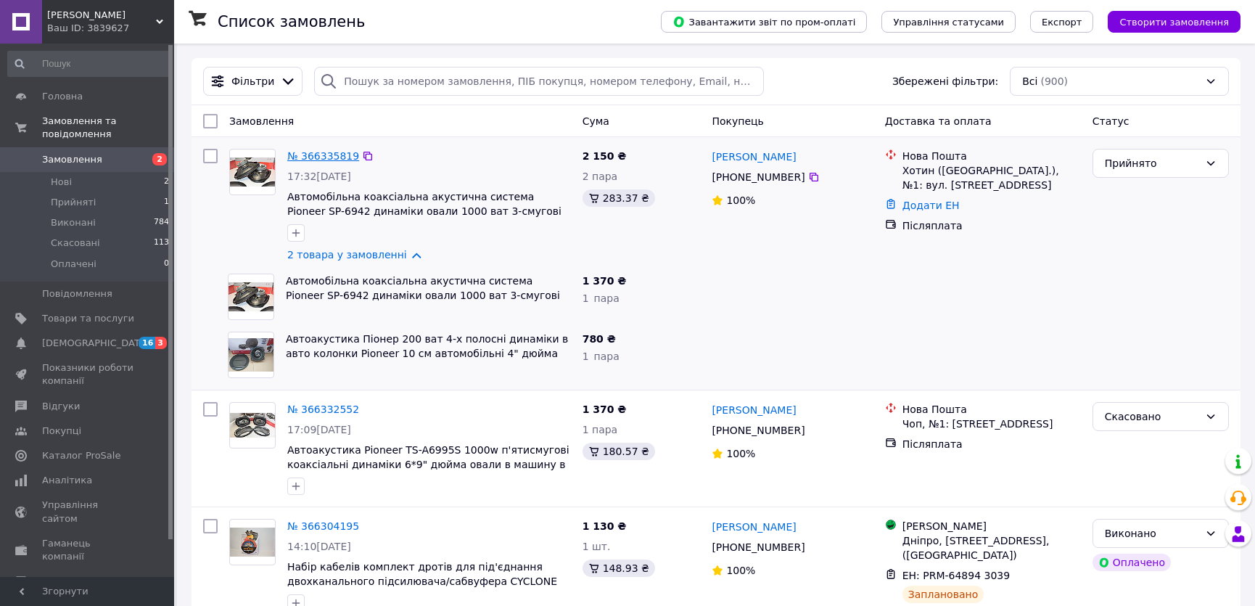
click at [319, 155] on link "№ 366335819" at bounding box center [323, 156] width 72 height 12
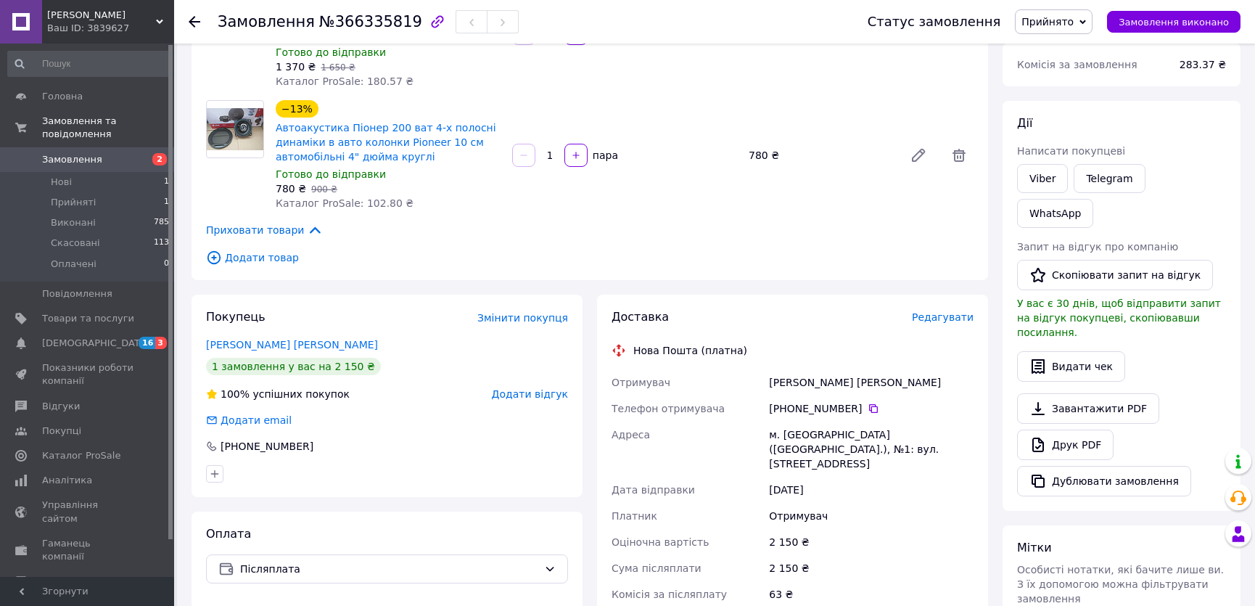
scroll to position [197, 0]
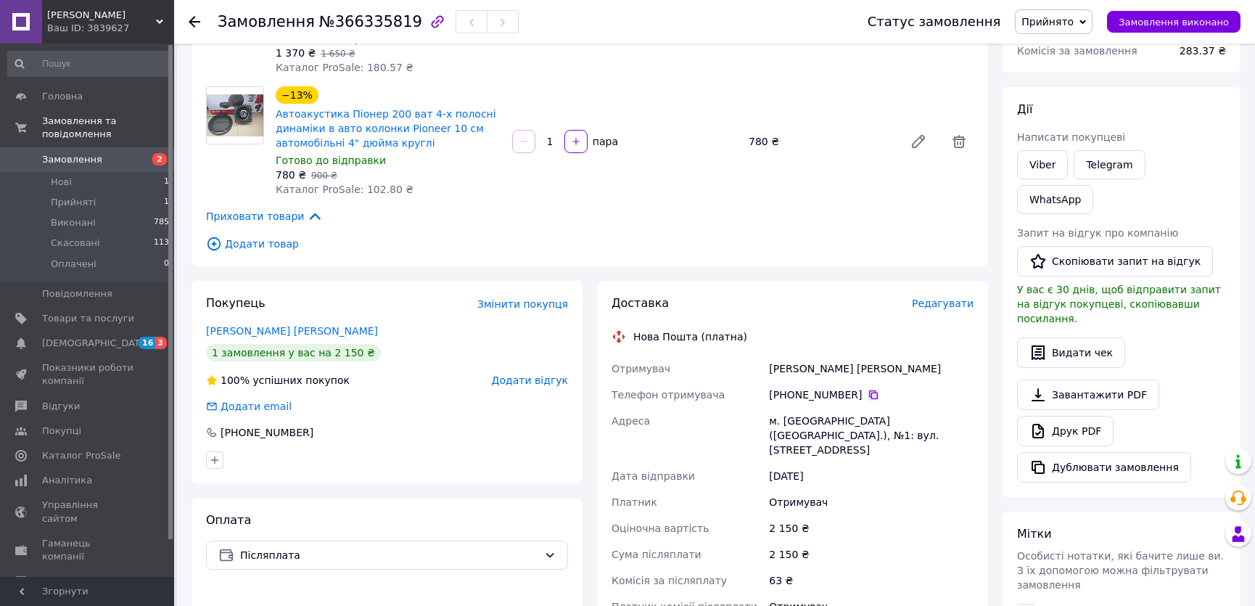
click at [868, 395] on icon at bounding box center [874, 395] width 12 height 12
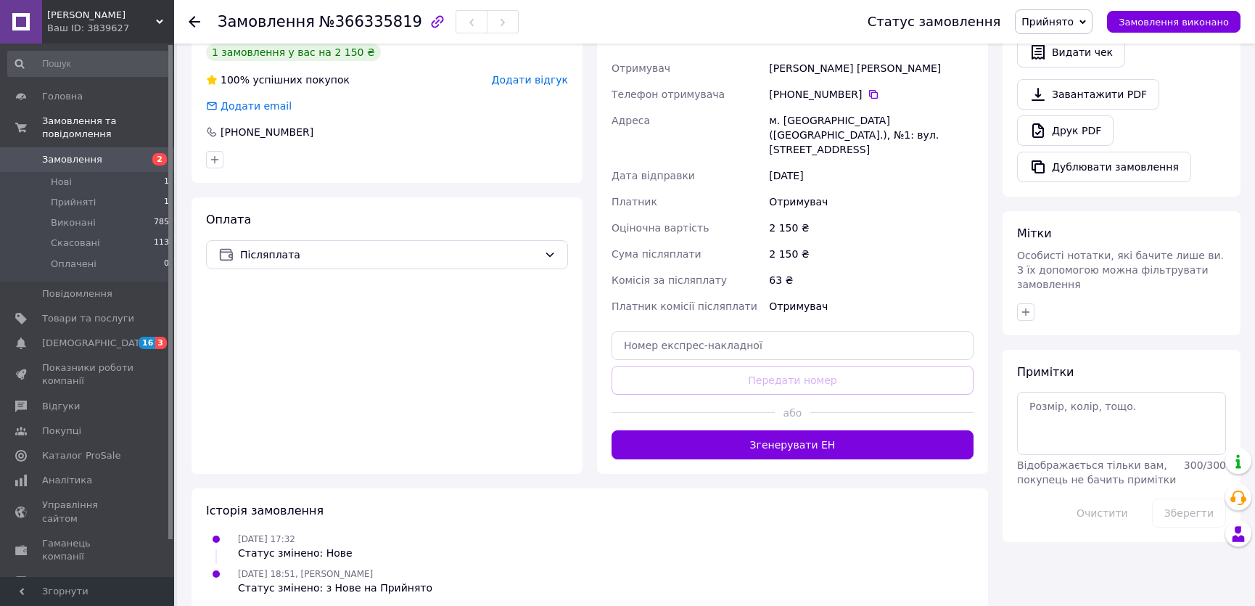
scroll to position [500, 0]
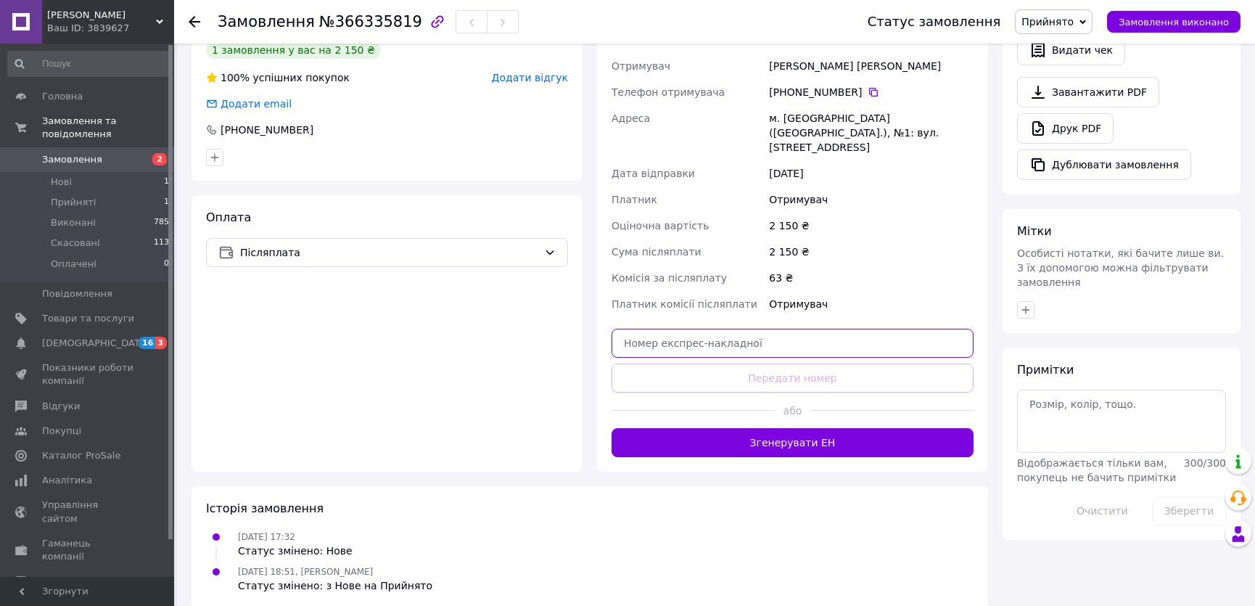
click at [732, 340] on input "text" at bounding box center [793, 343] width 362 height 29
paste input "20451269229459"
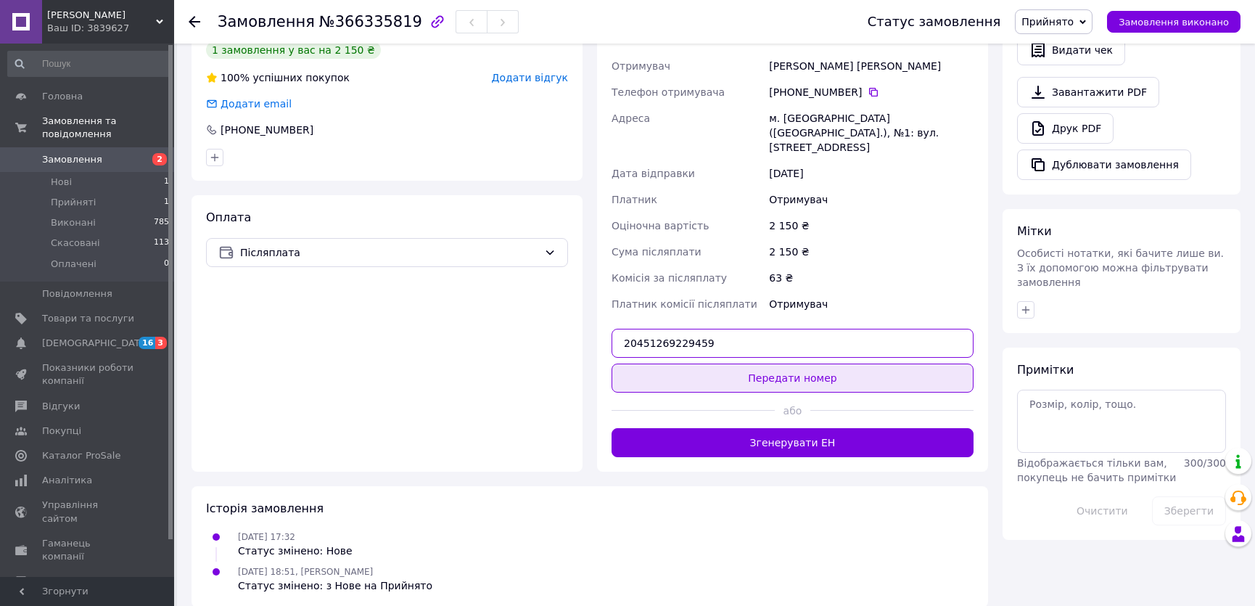
type input "20451269229459"
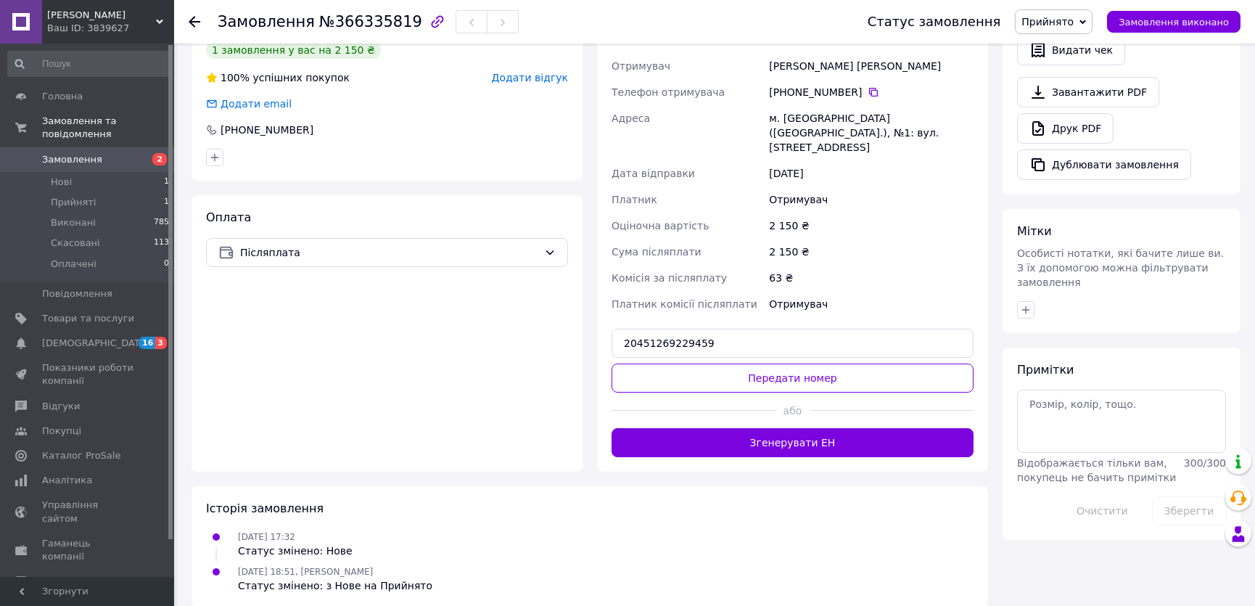
click at [725, 364] on button "Передати номер" at bounding box center [793, 378] width 362 height 29
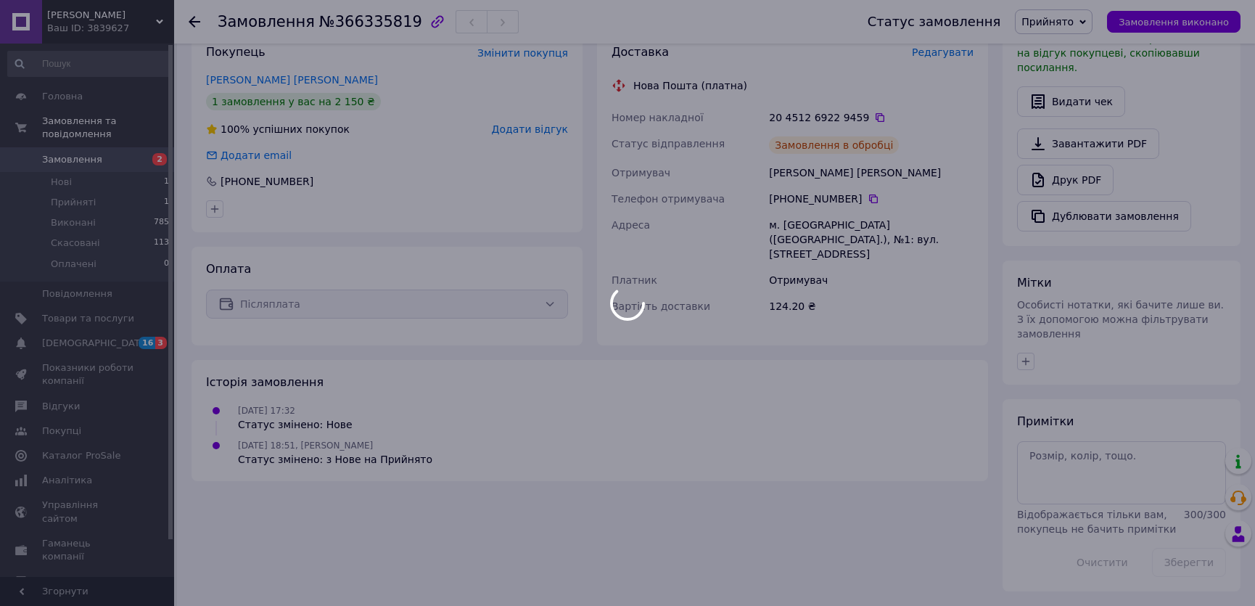
scroll to position [383, 0]
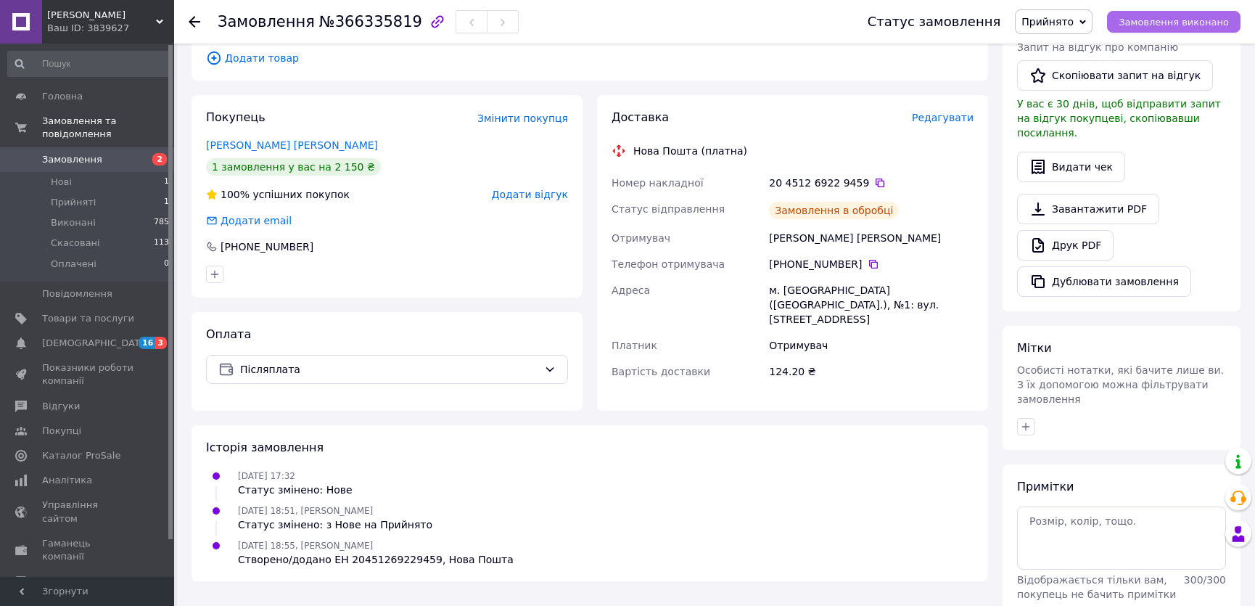
click at [1134, 21] on span "Замовлення виконано" at bounding box center [1174, 22] width 110 height 11
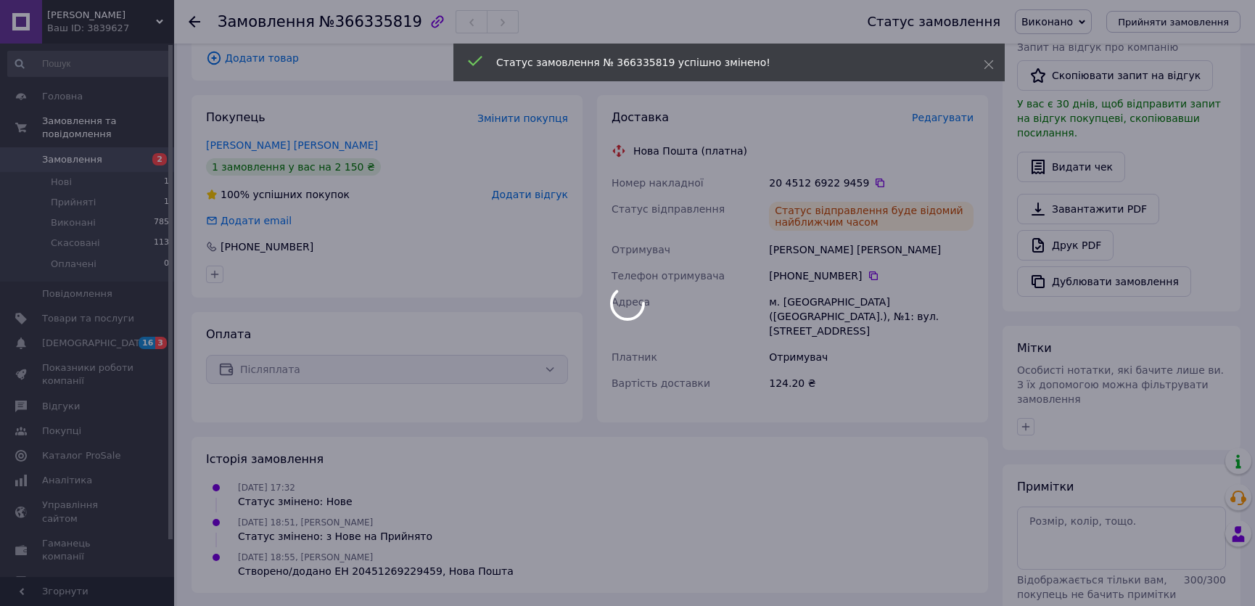
click at [83, 146] on div at bounding box center [627, 303] width 1255 height 606
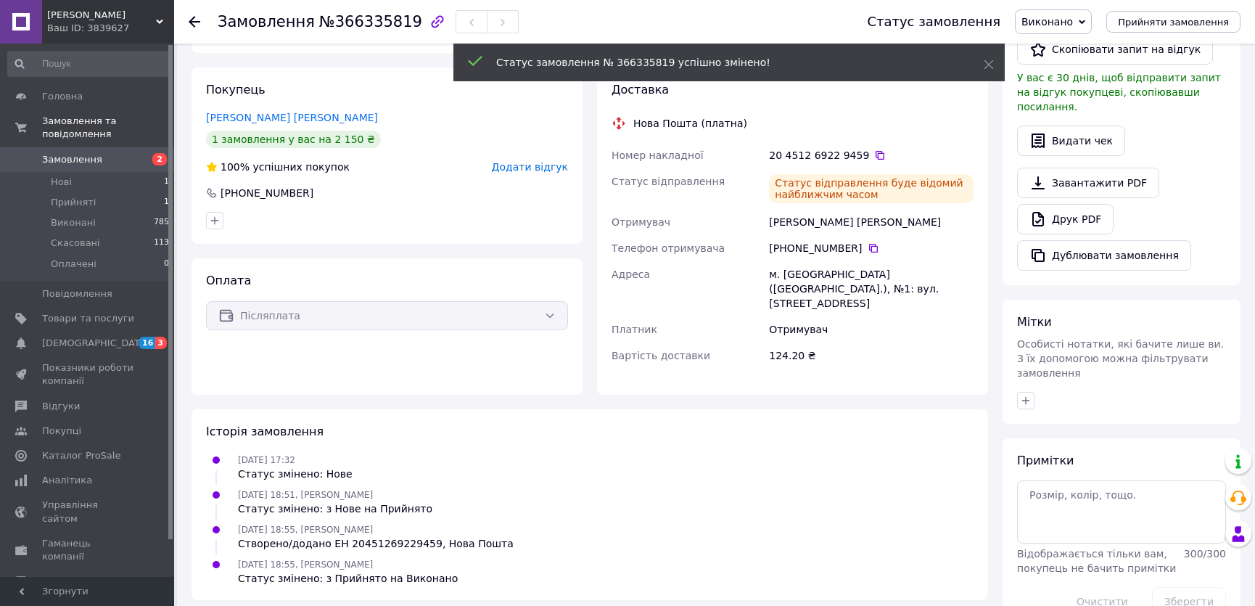
scroll to position [377, 0]
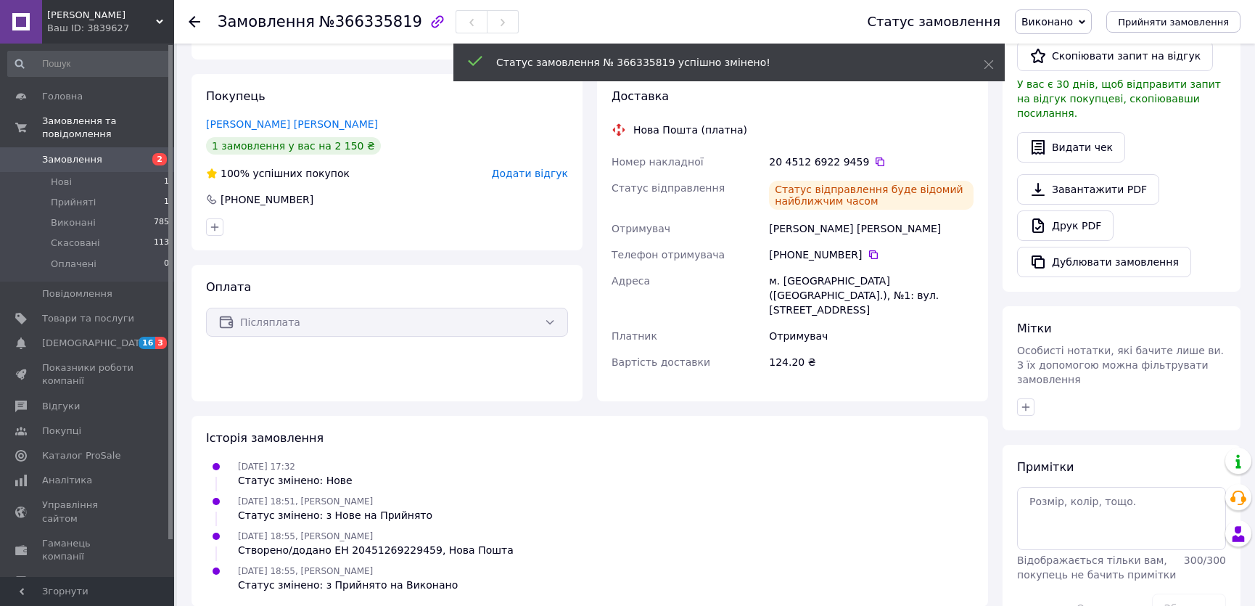
click at [83, 153] on span "Замовлення" at bounding box center [72, 159] width 60 height 13
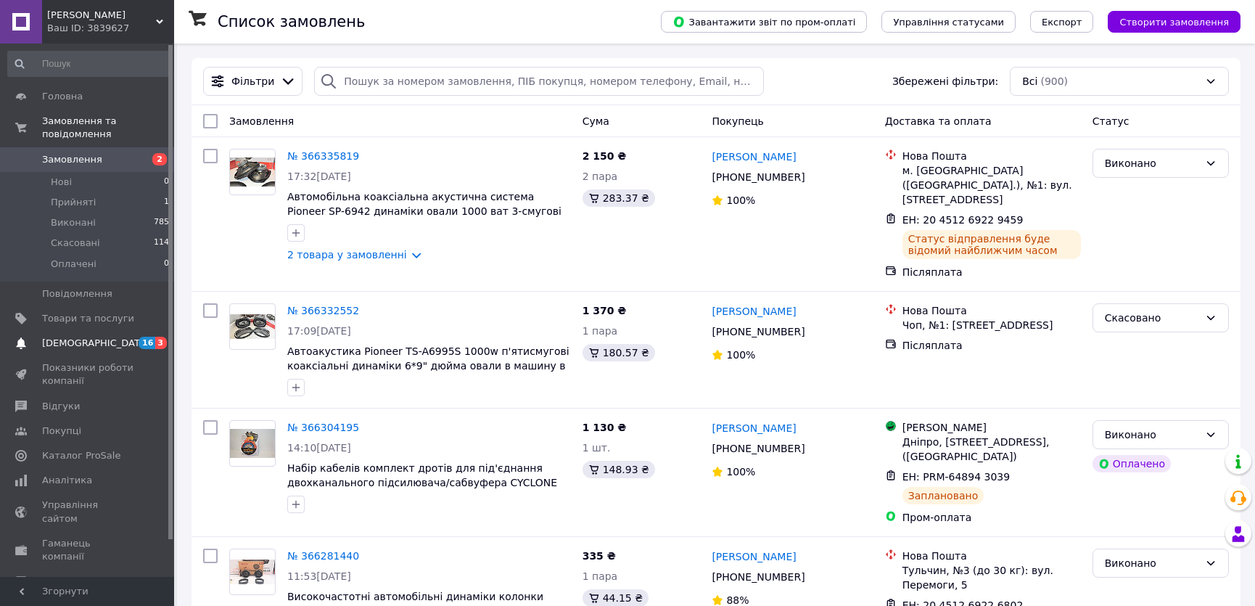
click at [94, 337] on span "[DEMOGRAPHIC_DATA]" at bounding box center [95, 343] width 107 height 13
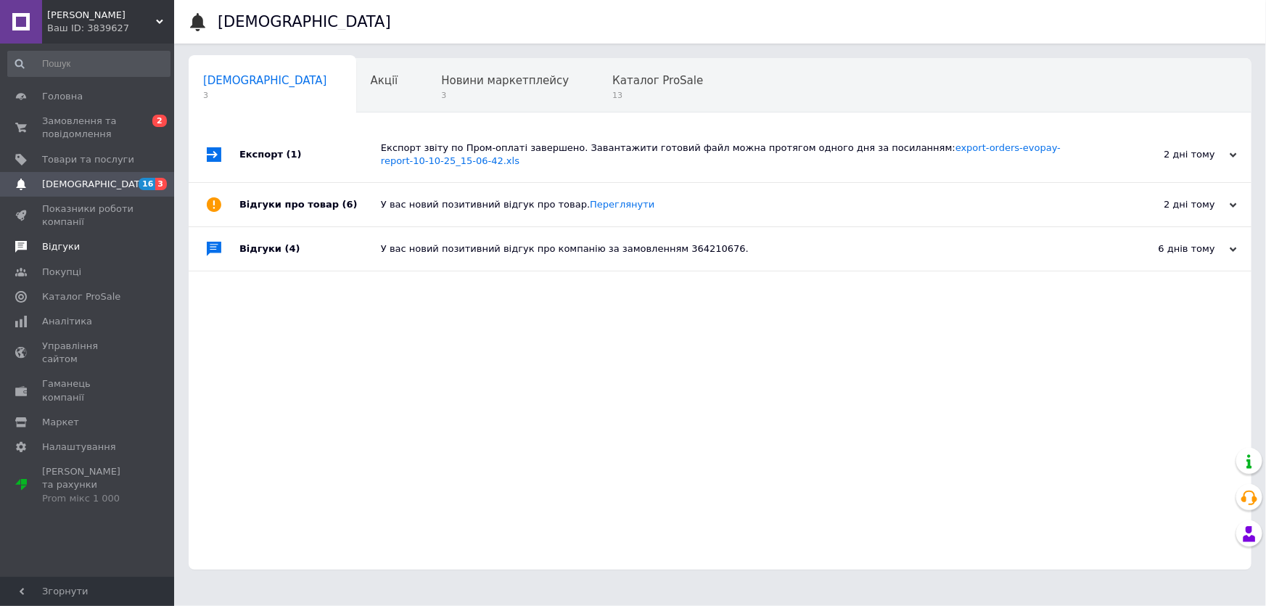
click at [62, 247] on span "Відгуки" at bounding box center [61, 246] width 38 height 13
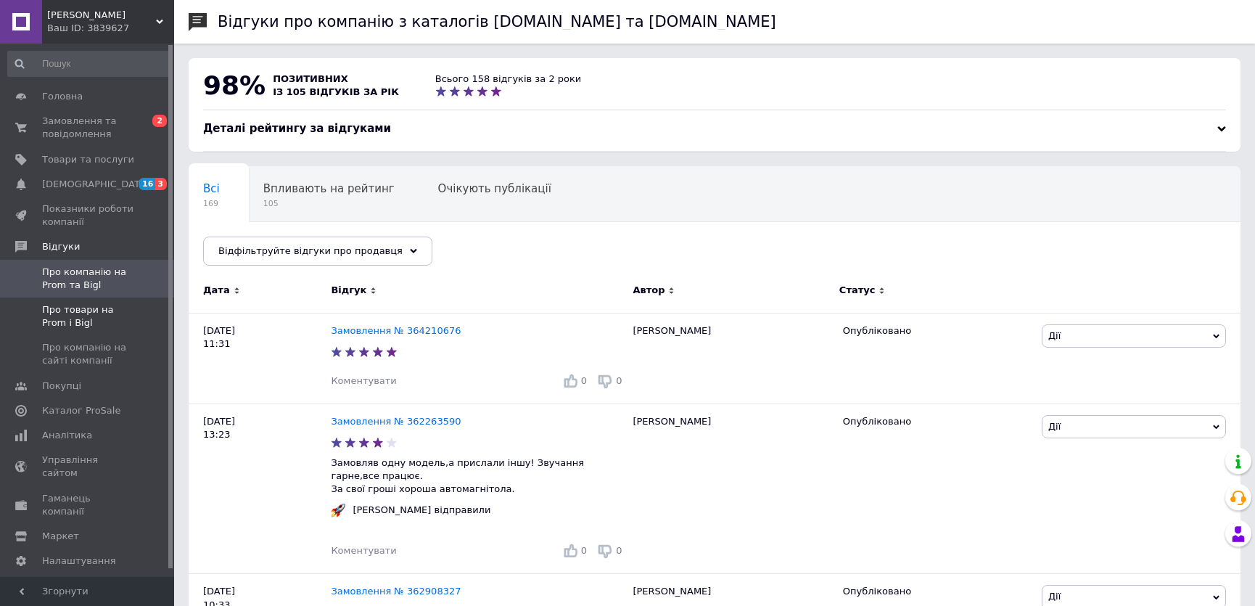
click at [78, 307] on span "Про товари на Prom і Bigl" at bounding box center [88, 316] width 92 height 26
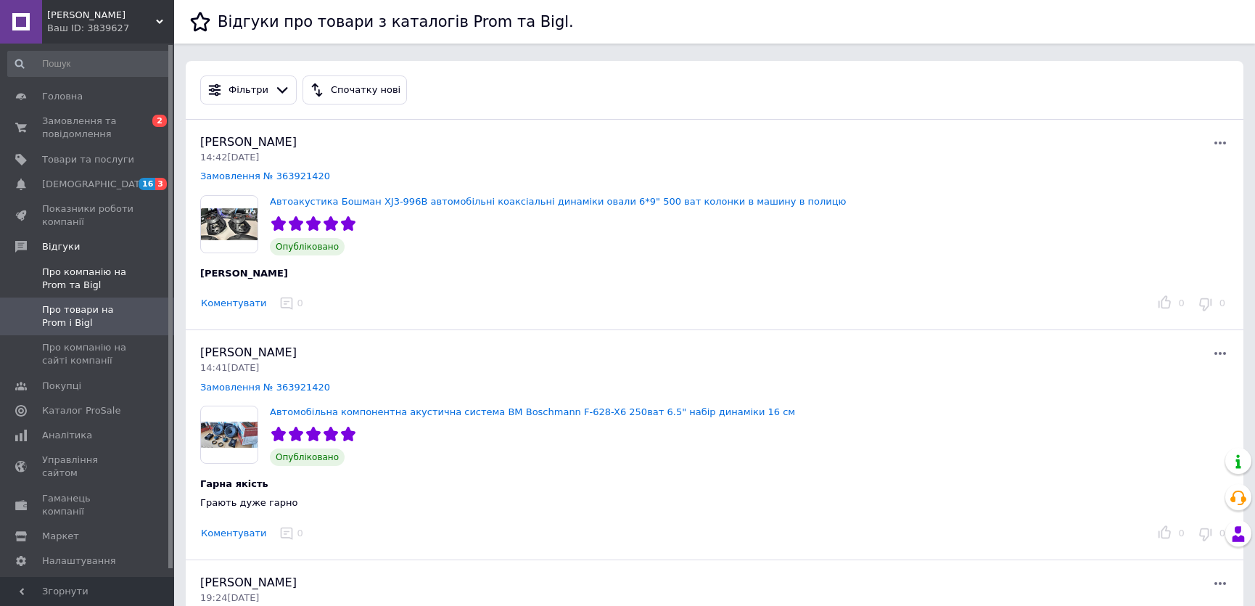
click at [79, 277] on span "Про компанію на Prom та Bigl" at bounding box center [88, 279] width 92 height 26
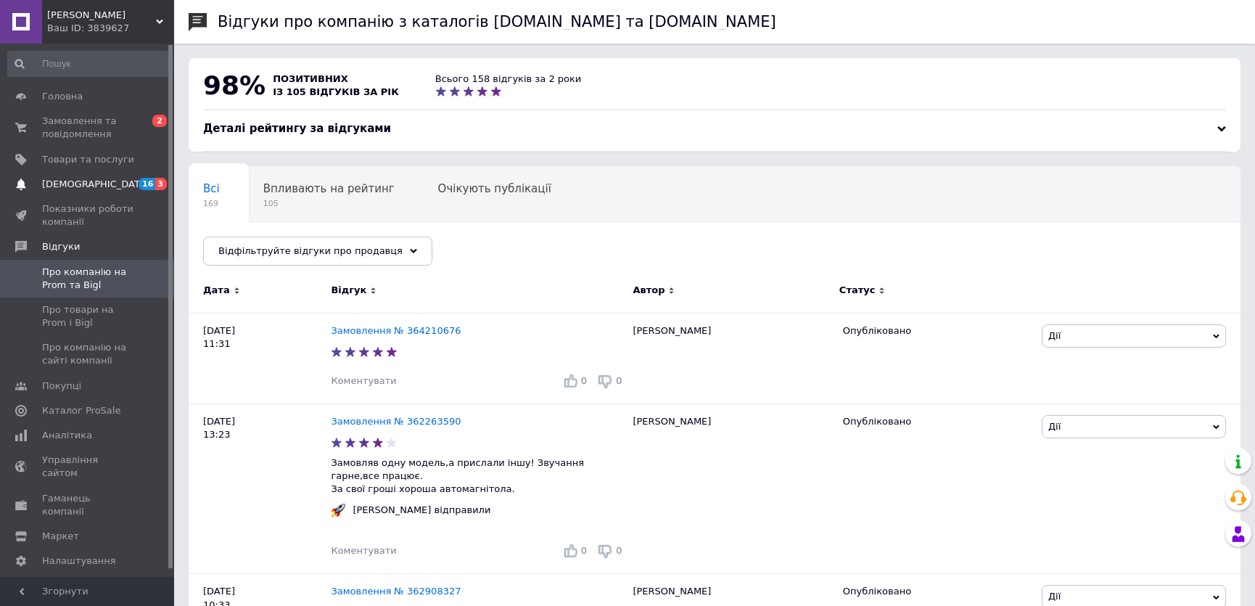
click at [58, 184] on span "[DEMOGRAPHIC_DATA]" at bounding box center [95, 184] width 107 height 13
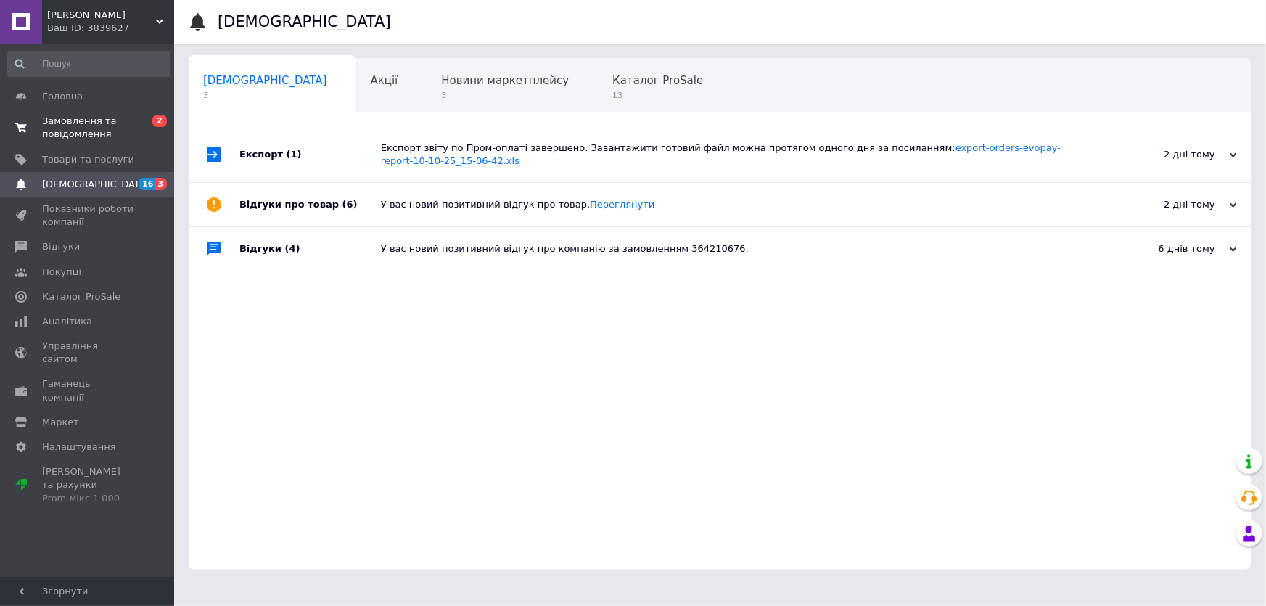
click at [75, 127] on span "Замовлення та повідомлення" at bounding box center [88, 128] width 92 height 26
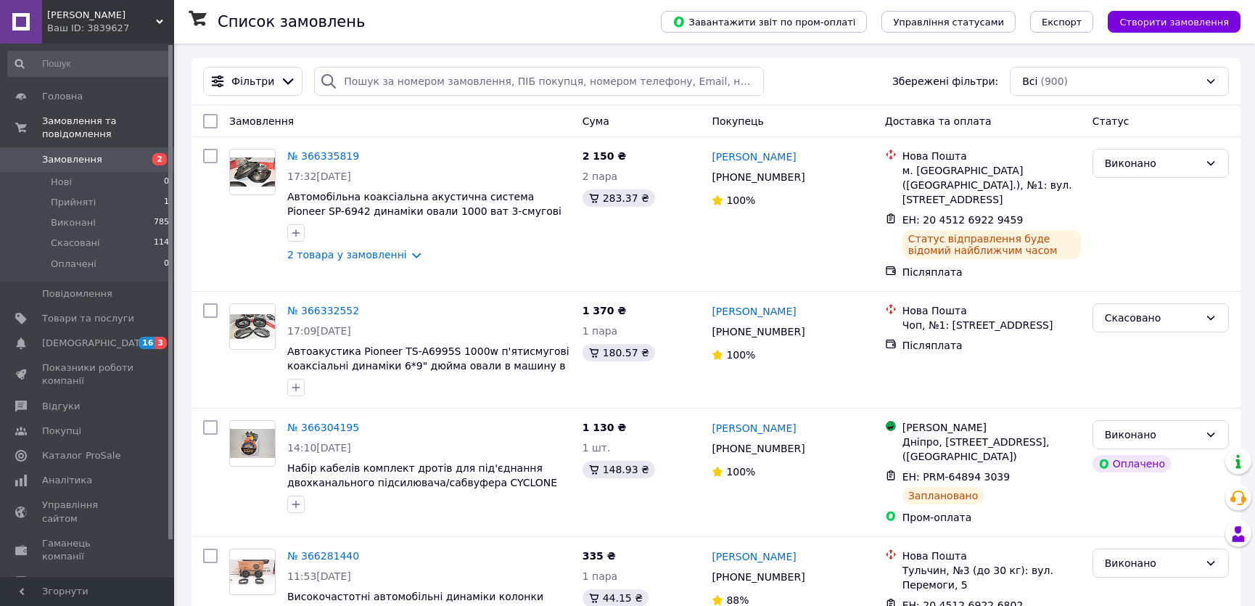
click at [159, 21] on use at bounding box center [159, 22] width 7 height 4
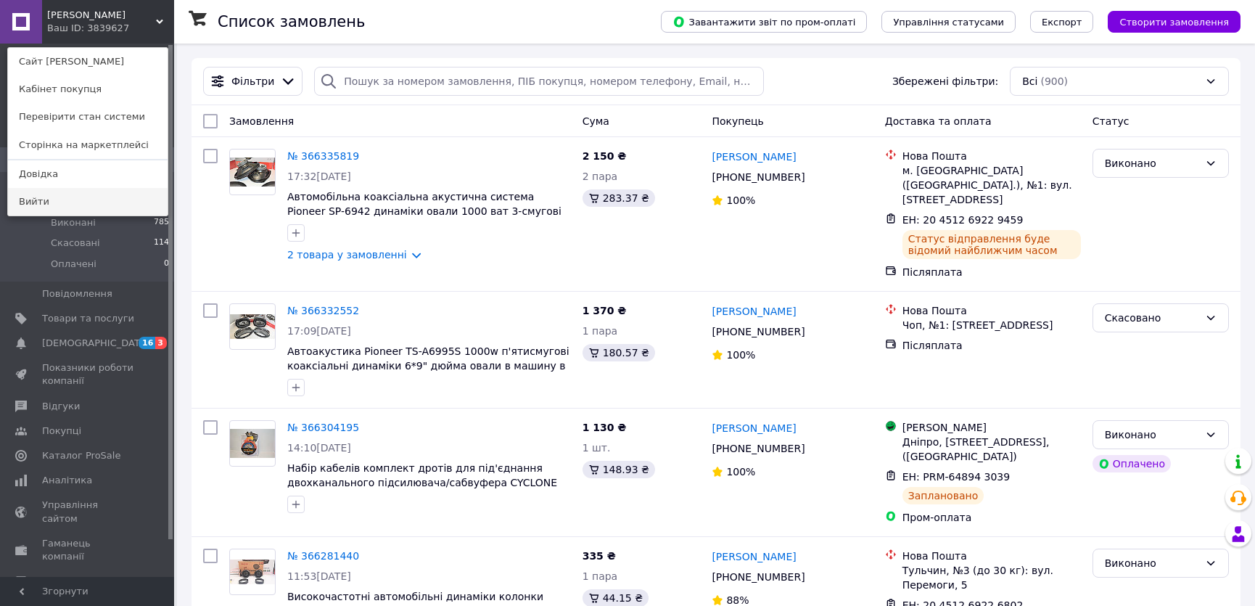
click at [70, 203] on link "Вийти" at bounding box center [88, 202] width 160 height 28
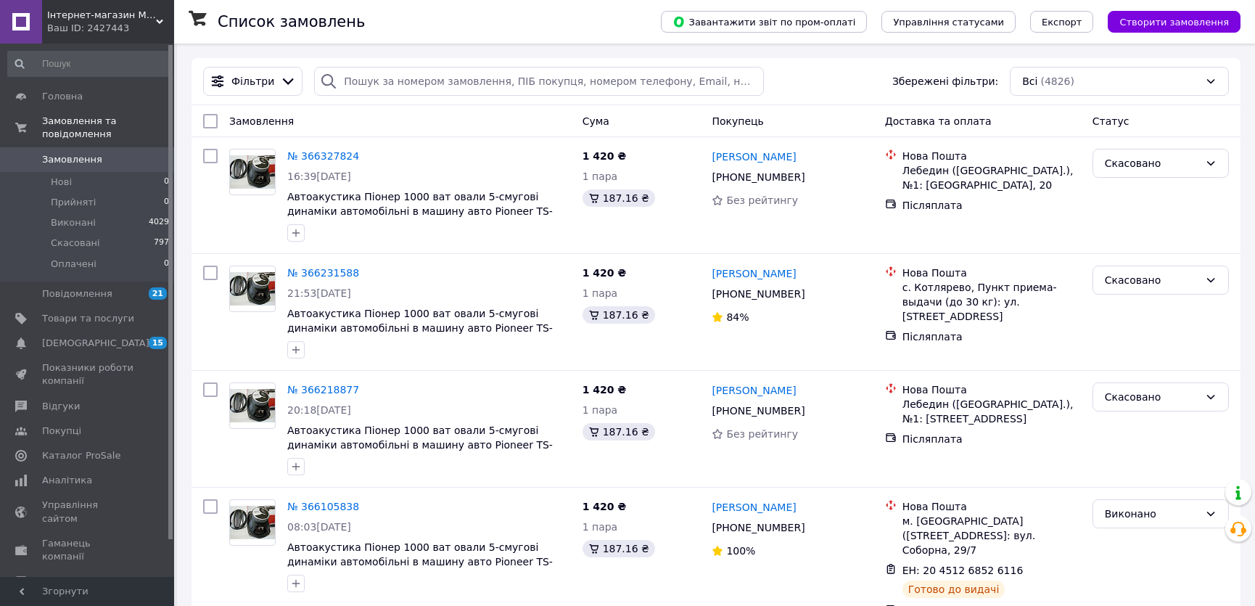
click at [102, 17] on span "Інтернет-магазин Магнітолка" at bounding box center [101, 15] width 109 height 13
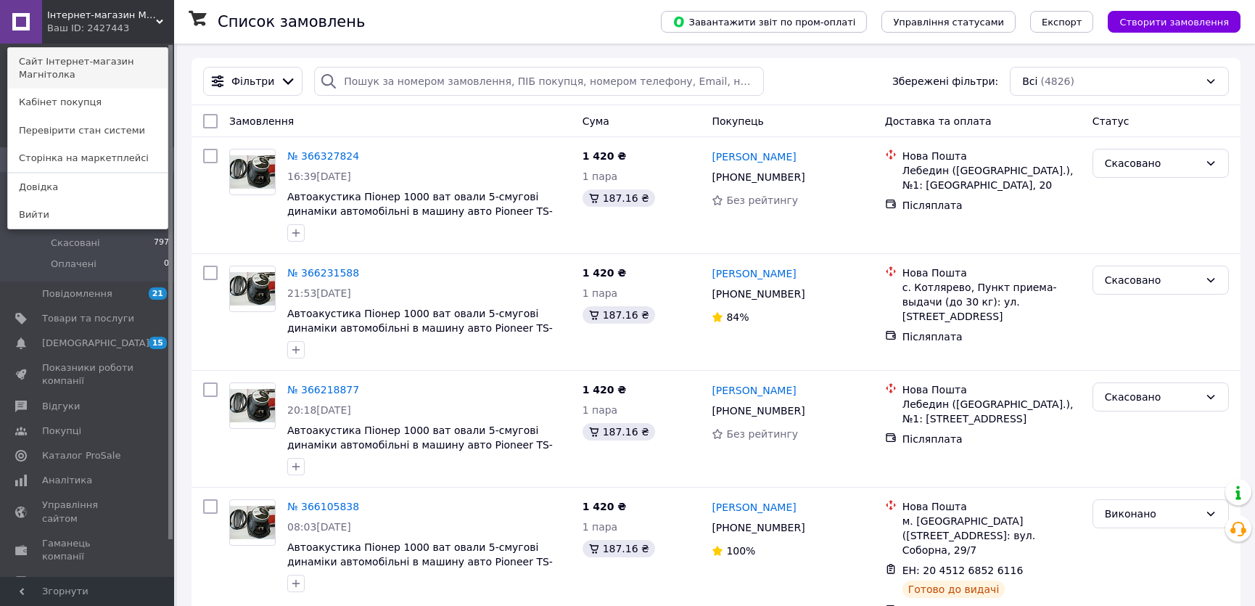
click at [107, 62] on link "Сайт Інтернет-магазин Магнітолка" at bounding box center [88, 68] width 160 height 41
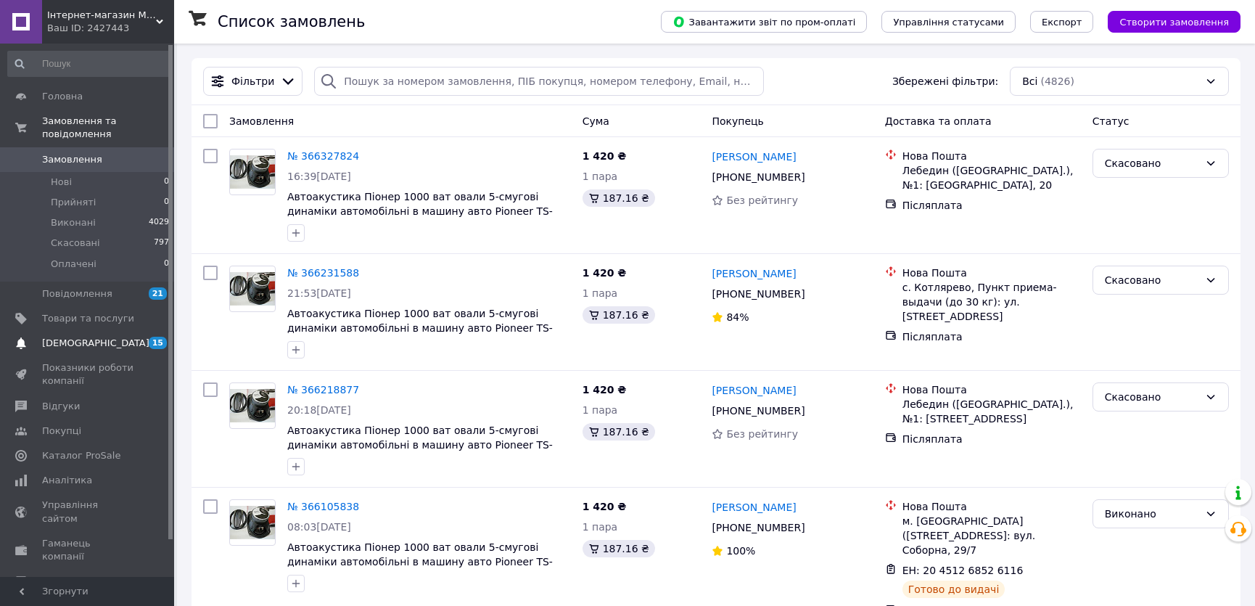
click at [65, 337] on span "[DEMOGRAPHIC_DATA]" at bounding box center [95, 343] width 107 height 13
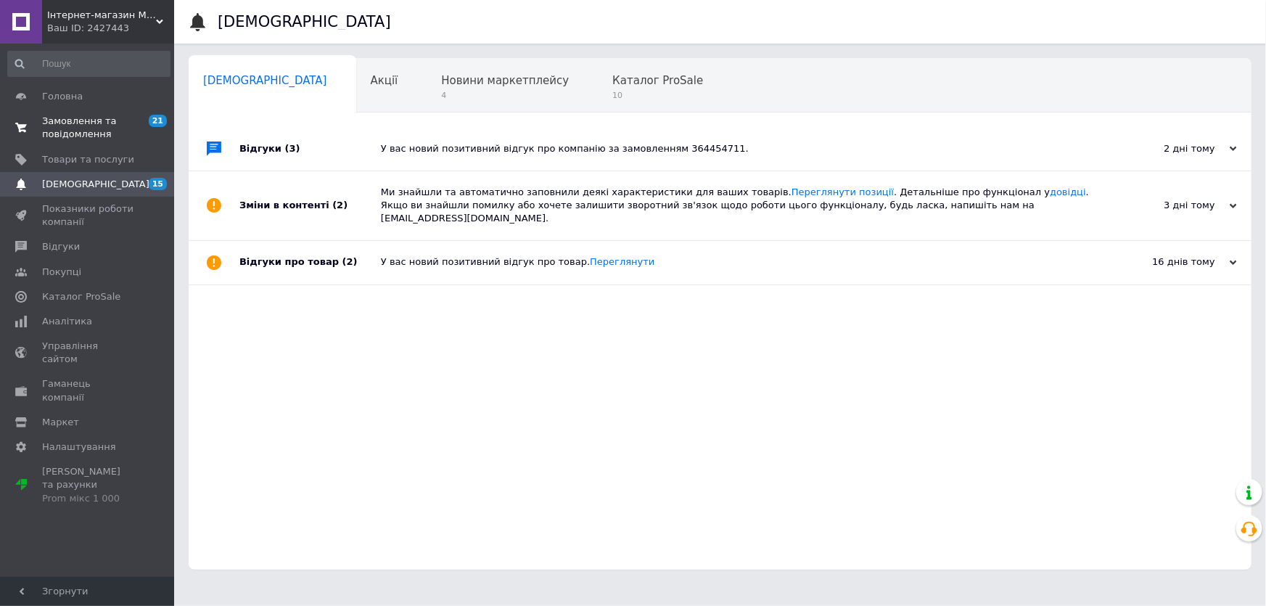
click at [98, 131] on span "Замовлення та повідомлення" at bounding box center [88, 128] width 92 height 26
